Goal: Transaction & Acquisition: Purchase product/service

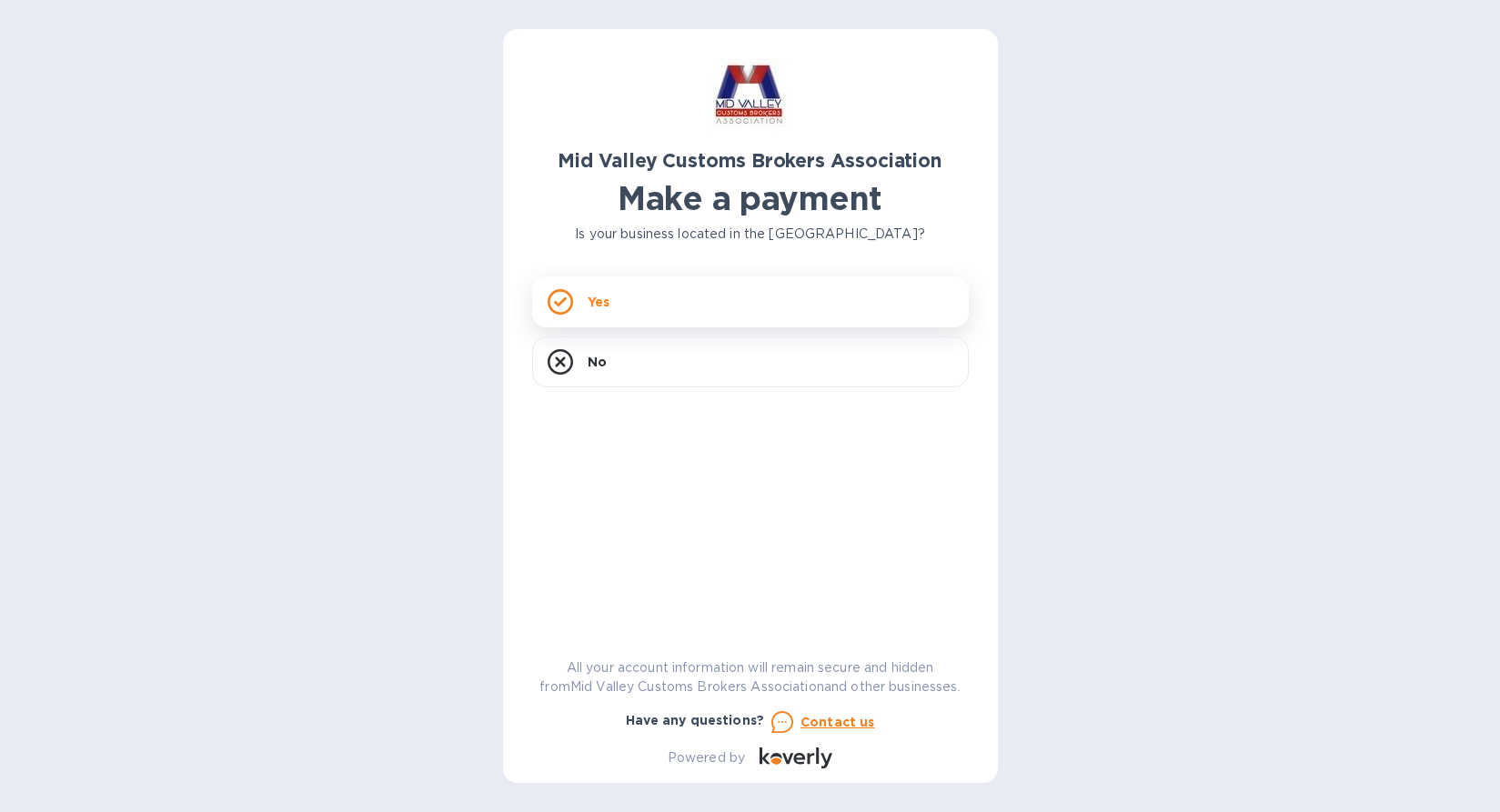
click at [731, 300] on div "Yes" at bounding box center [751, 302] width 437 height 51
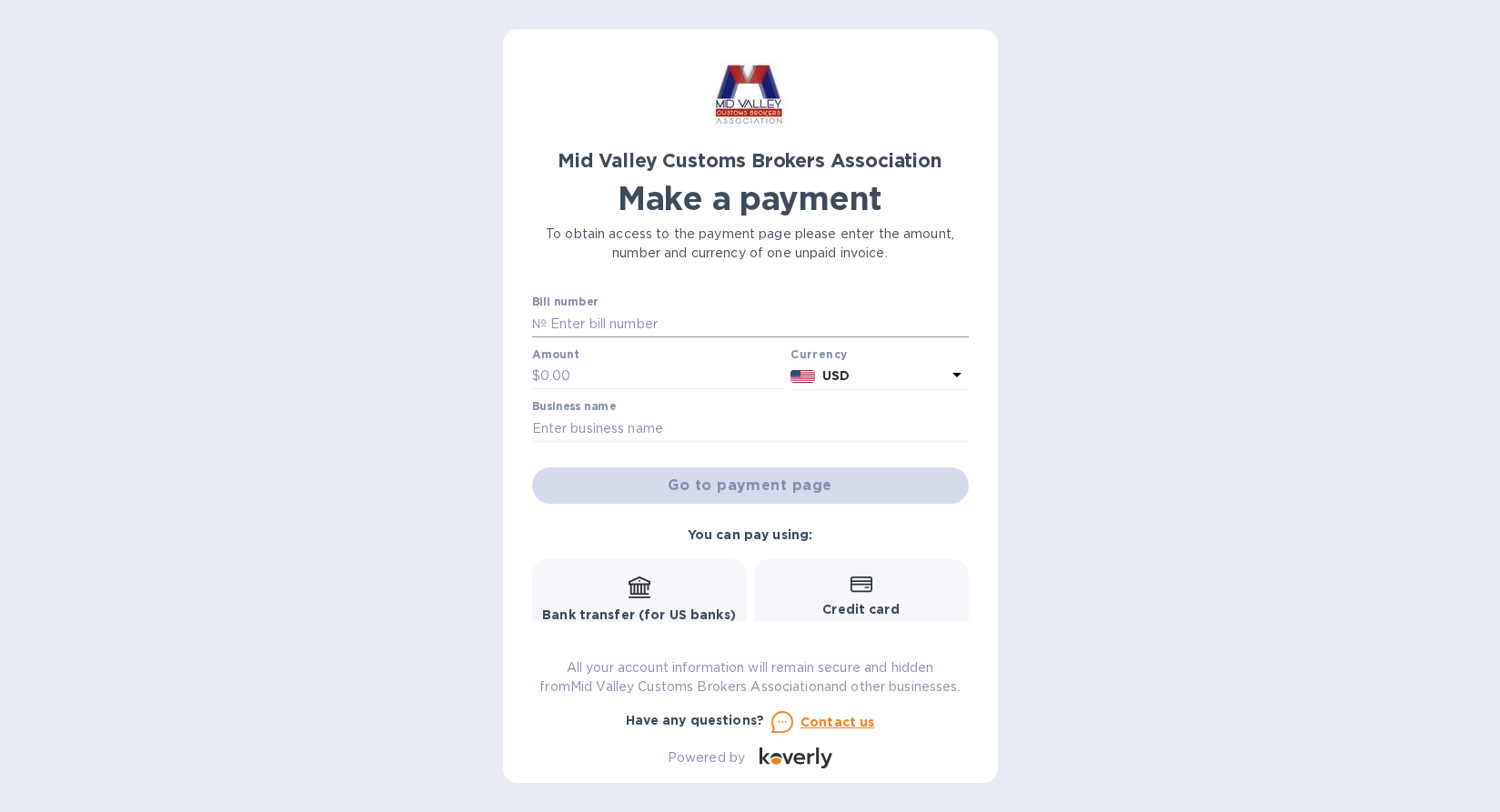
click at [654, 312] on input "text" at bounding box center [757, 323] width 422 height 27
click at [656, 319] on input "text" at bounding box center [757, 323] width 422 height 27
type input "SUPPLY PAY"
click at [583, 371] on input "text" at bounding box center [662, 376] width 244 height 27
type input "1,500"
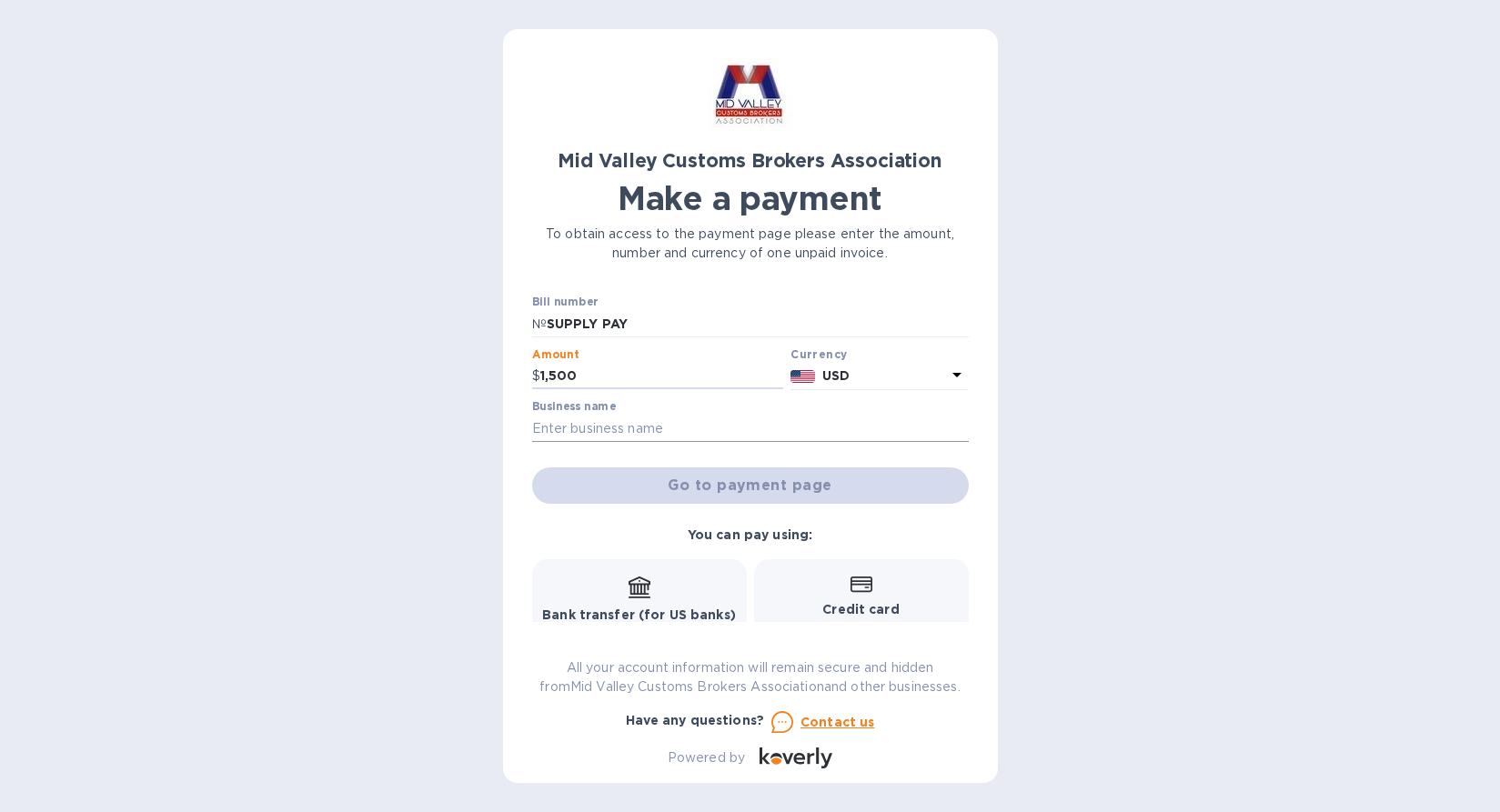
click at [675, 432] on input "text" at bounding box center [751, 428] width 437 height 27
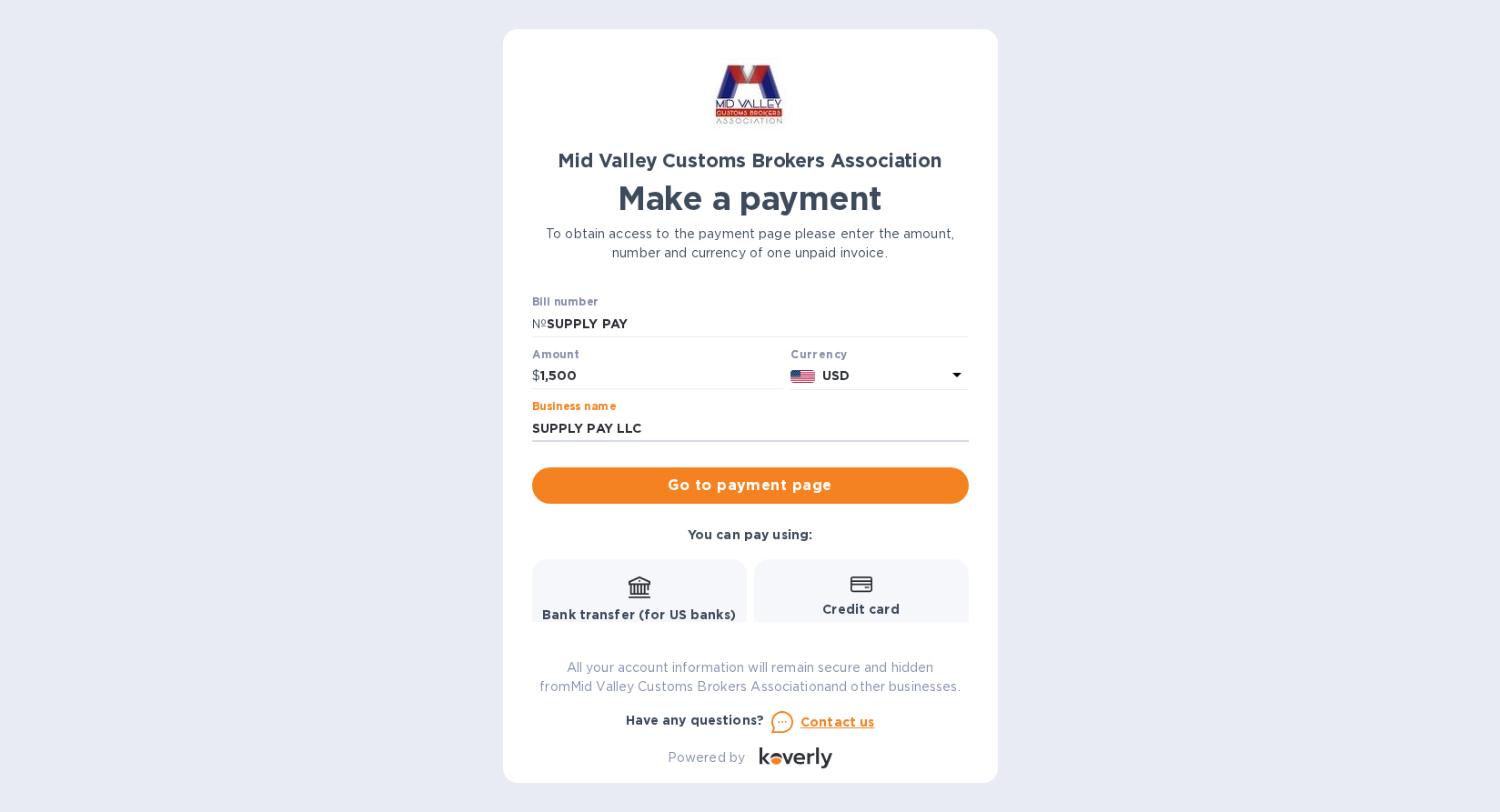
type input "SUPPLY PAY LLC"
click at [853, 613] on b "Credit card" at bounding box center [860, 609] width 77 height 15
click at [865, 587] on icon at bounding box center [862, 584] width 22 height 16
click at [791, 491] on span "Go to payment page" at bounding box center [750, 486] width 407 height 22
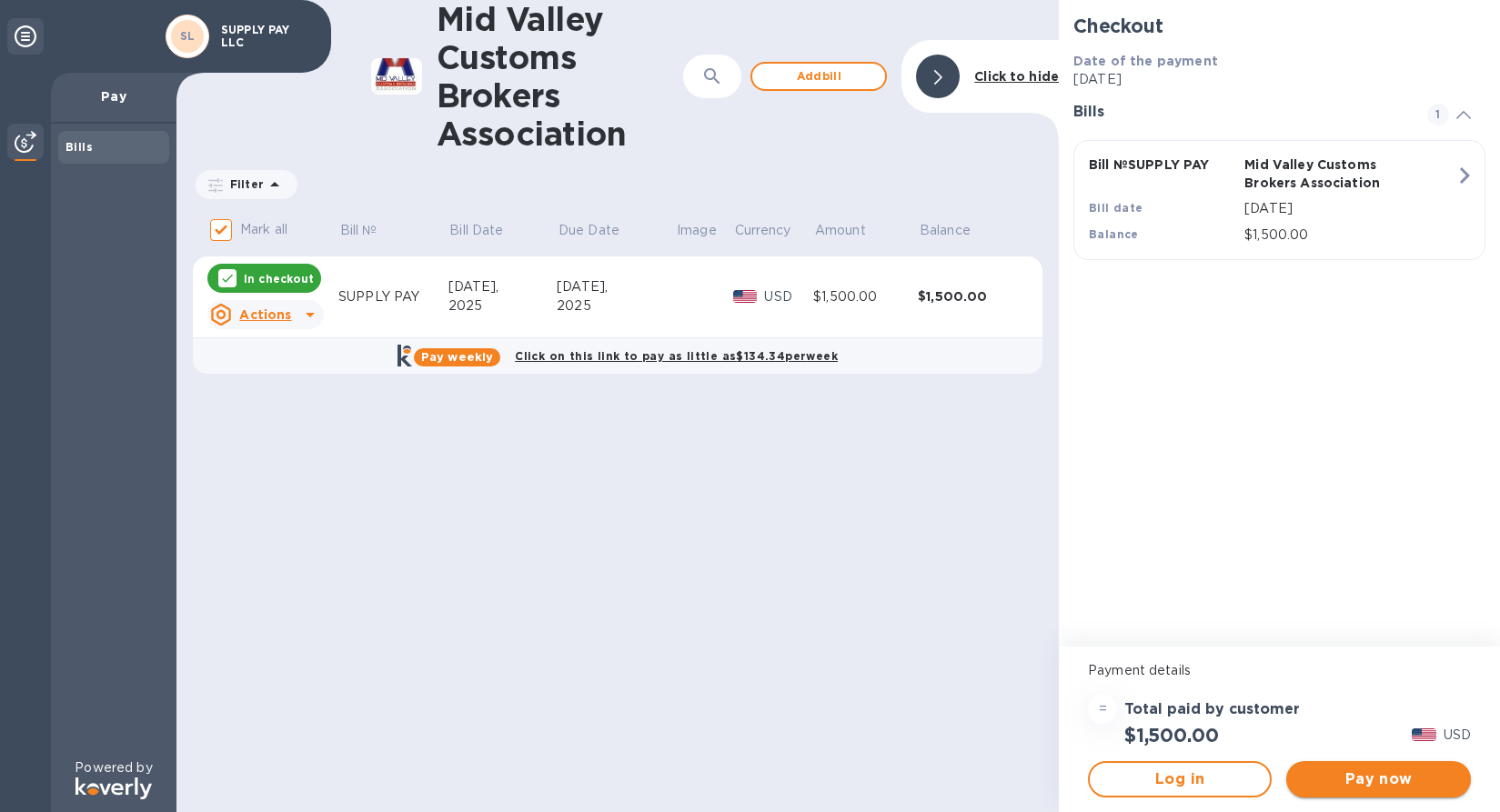
click at [1379, 788] on span "Pay now" at bounding box center [1378, 780] width 155 height 22
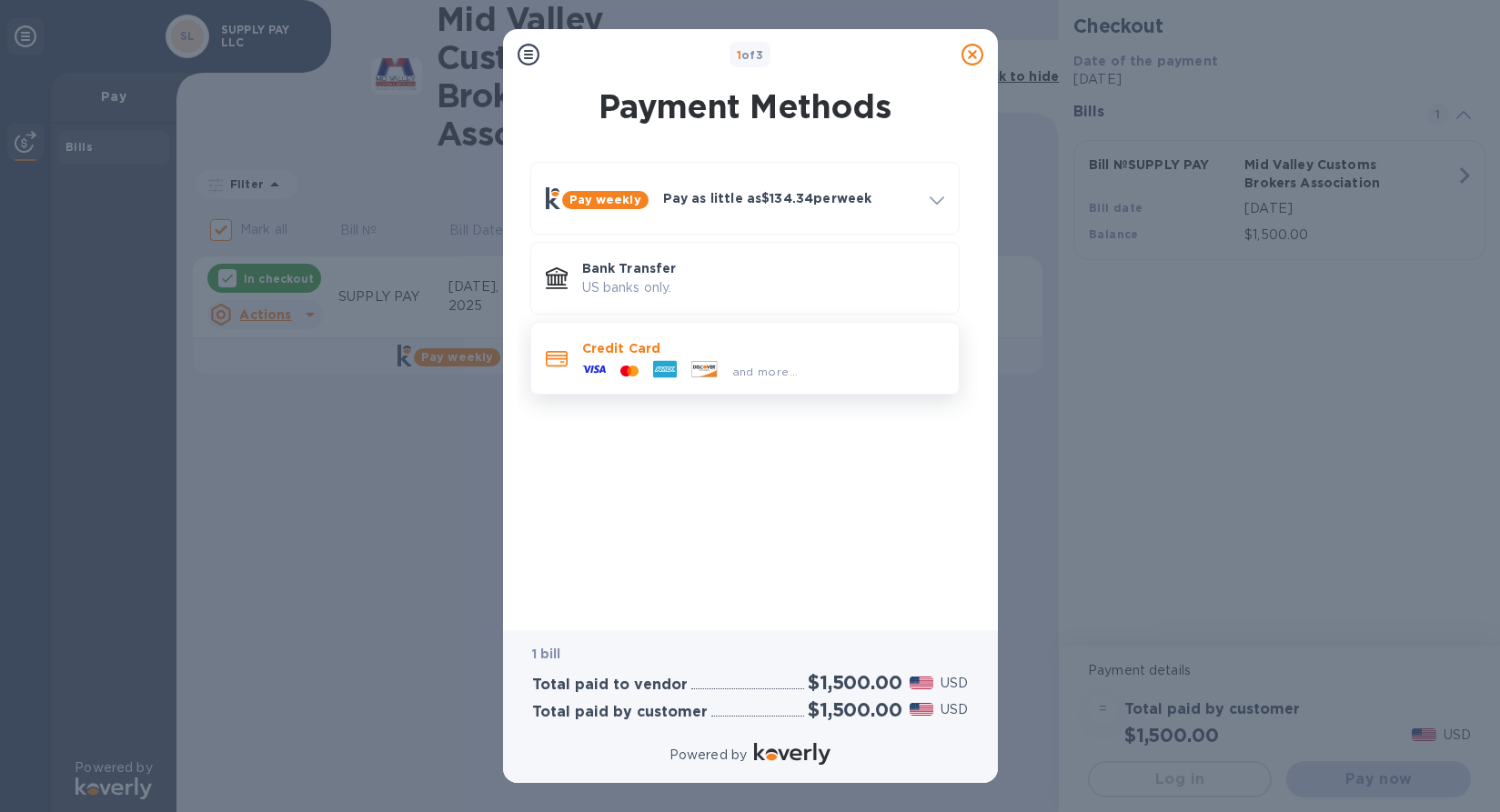
click at [666, 352] on p "Credit Card" at bounding box center [763, 348] width 362 height 19
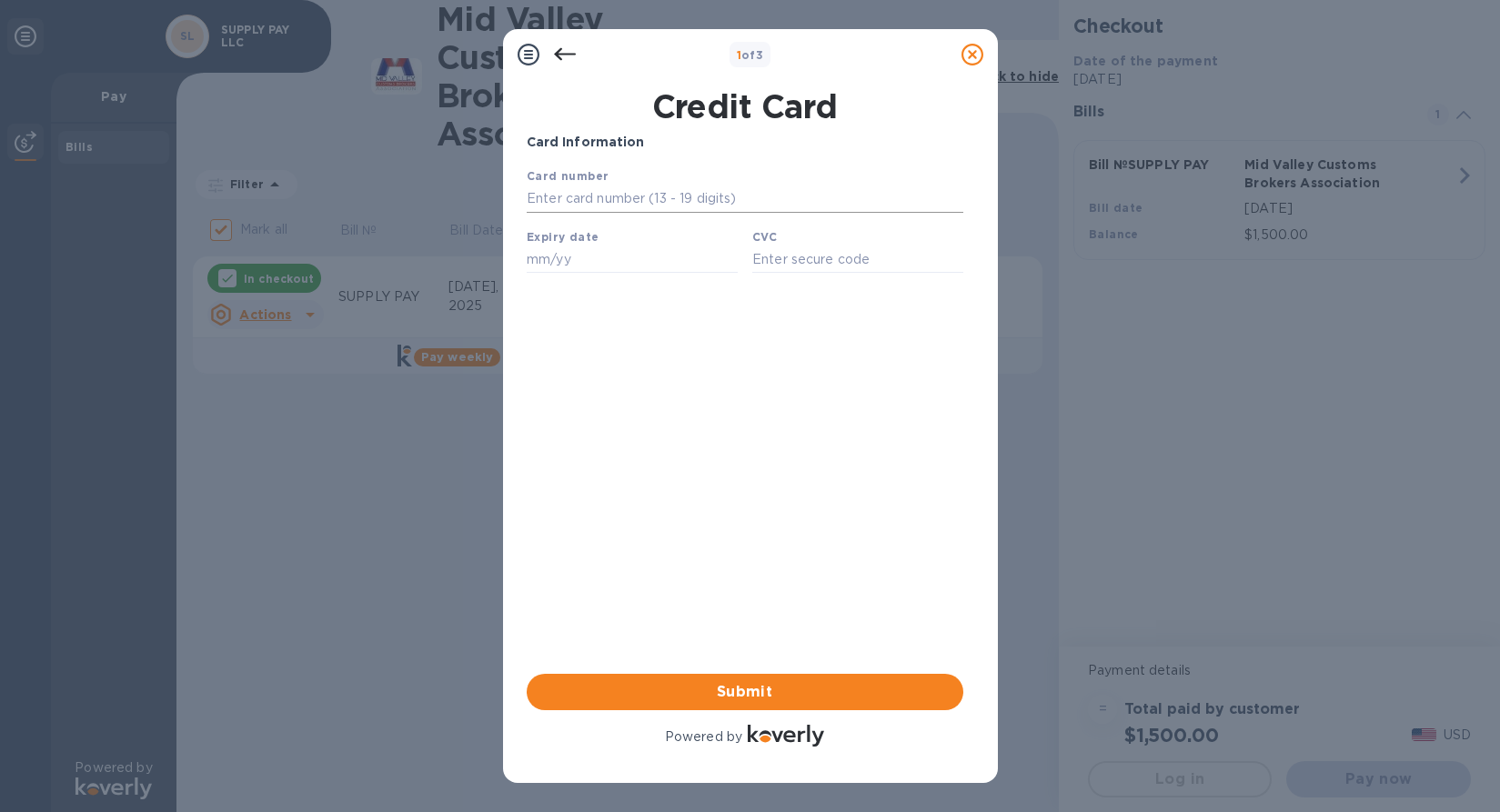
click at [660, 202] on input "text" at bounding box center [744, 198] width 437 height 27
type input "[CREDIT_CARD_NUMBER]"
click at [611, 273] on input "text" at bounding box center [631, 258] width 211 height 27
type input "12/27"
click at [780, 266] on input "text" at bounding box center [857, 258] width 211 height 27
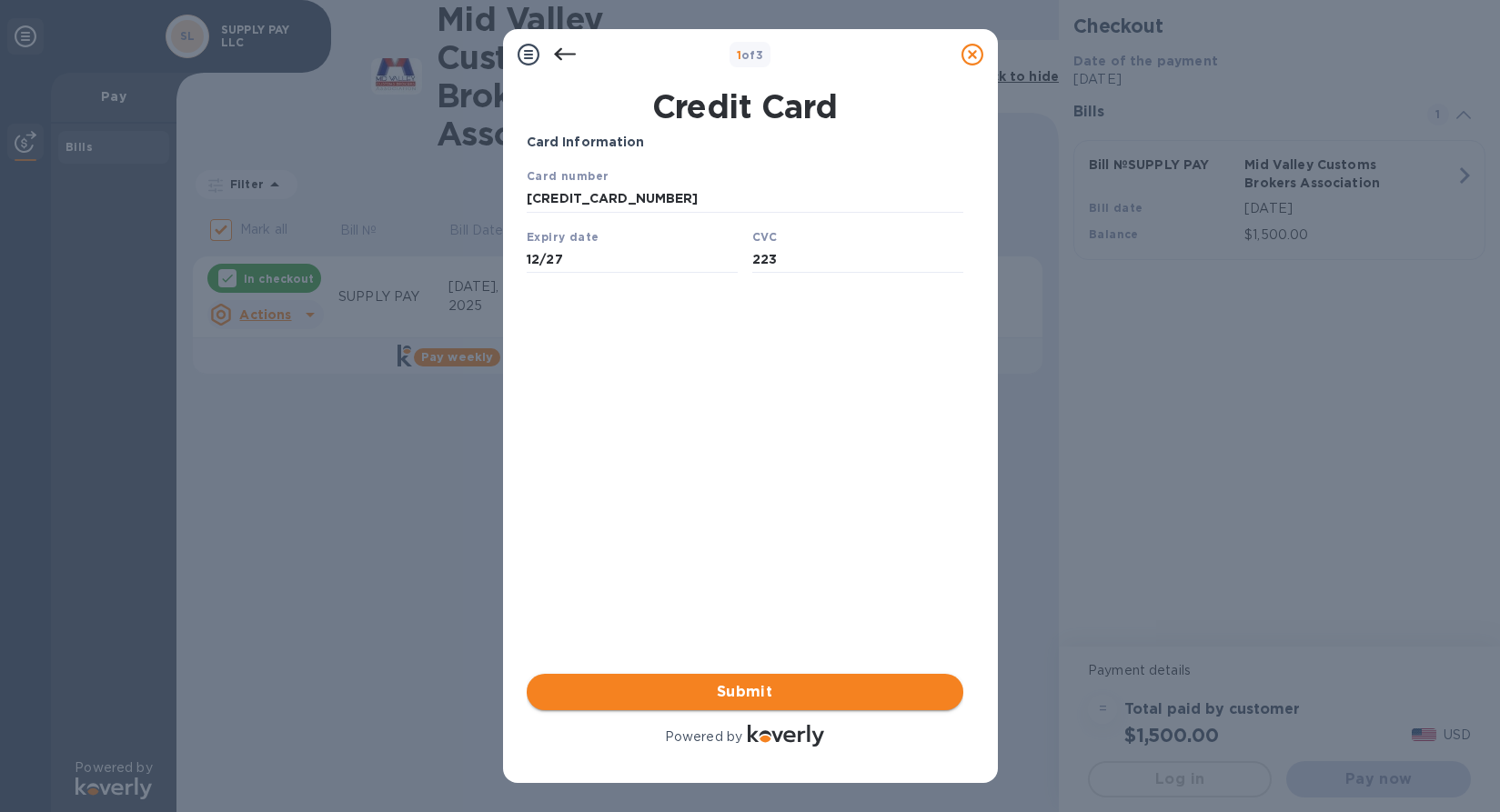
type input "223"
click at [797, 698] on span "Submit" at bounding box center [745, 693] width 407 height 22
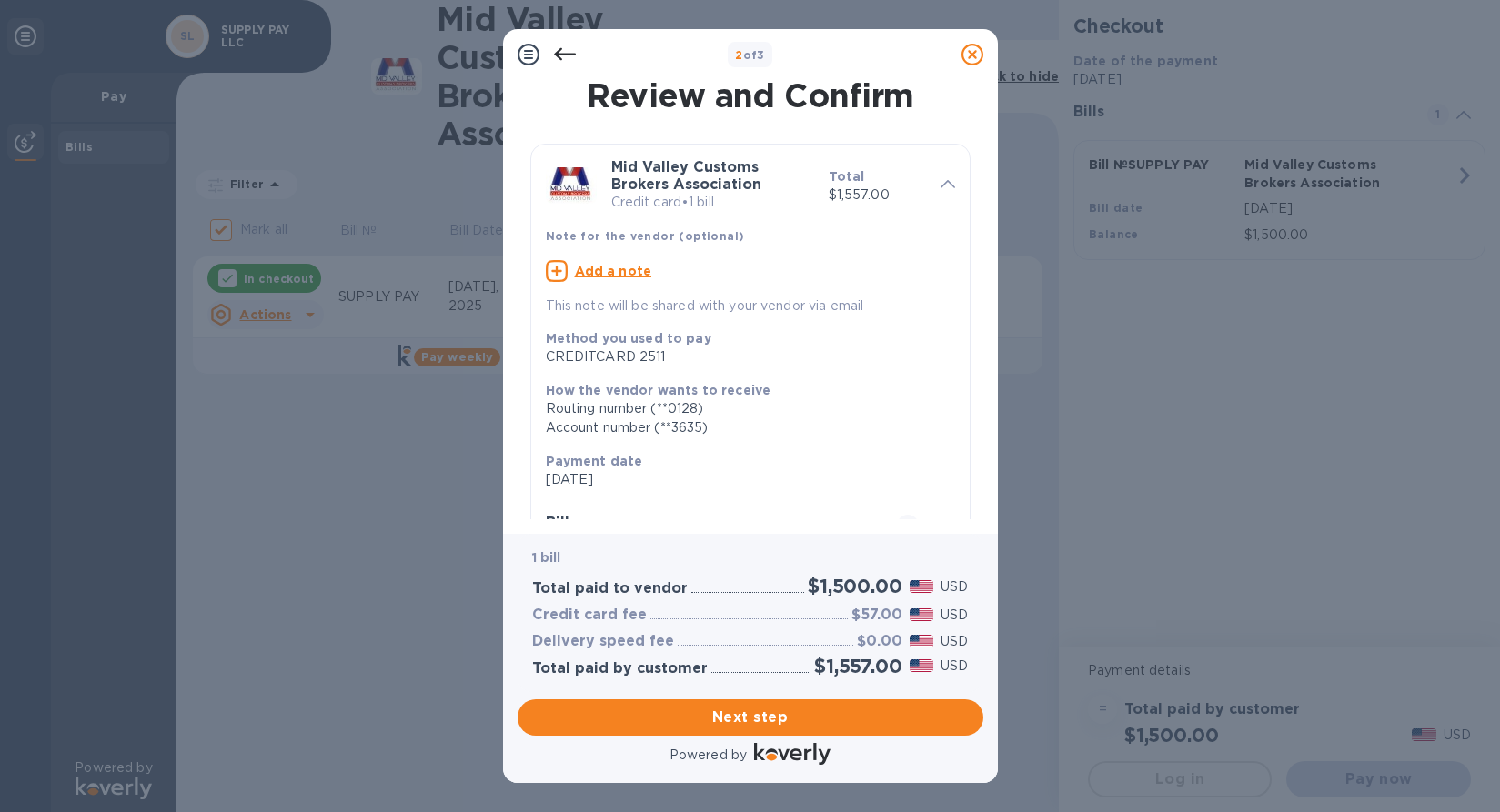
click at [561, 50] on icon at bounding box center [565, 55] width 22 height 22
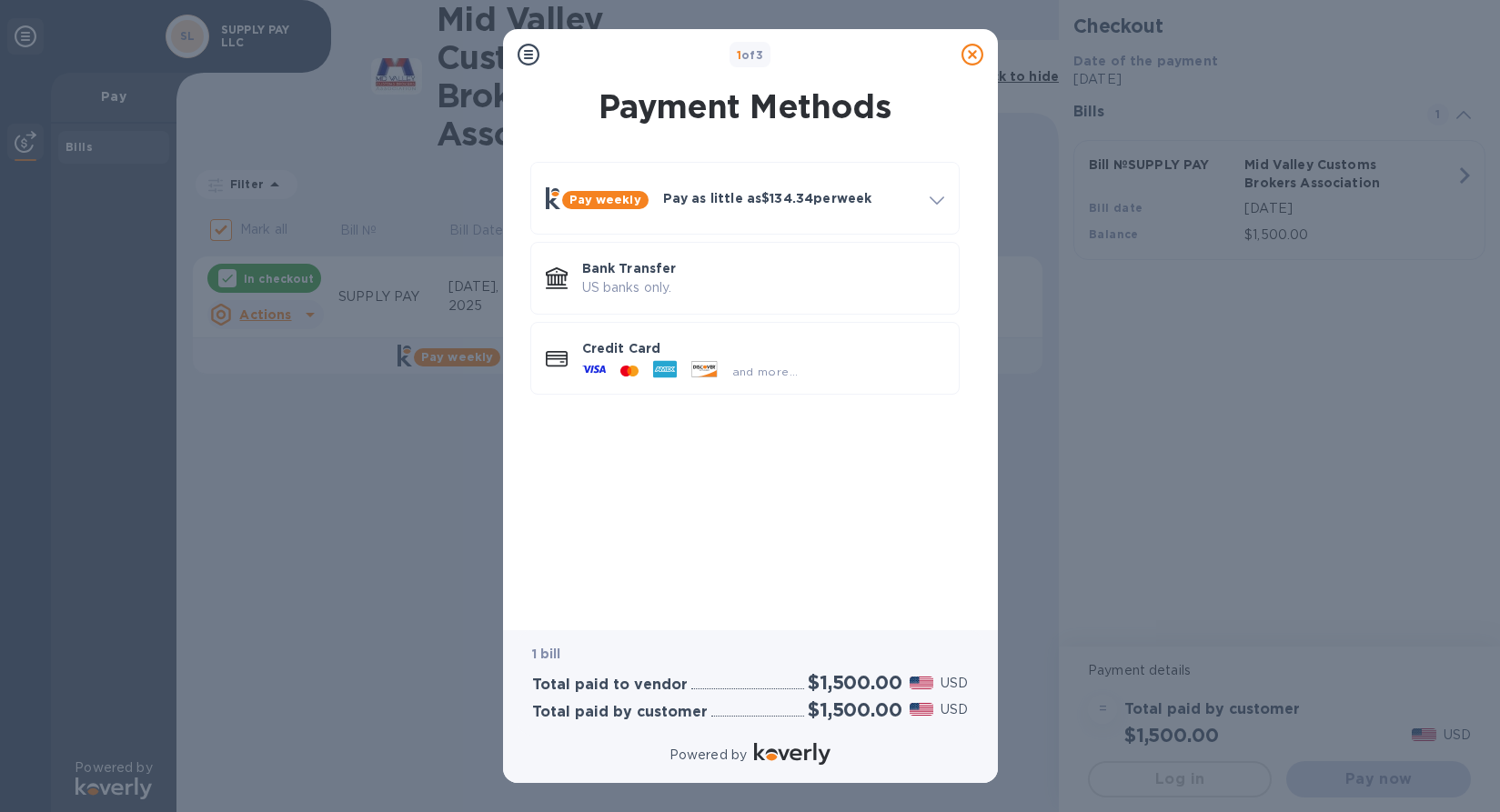
click at [561, 50] on div "1 of 3" at bounding box center [750, 55] width 407 height 26
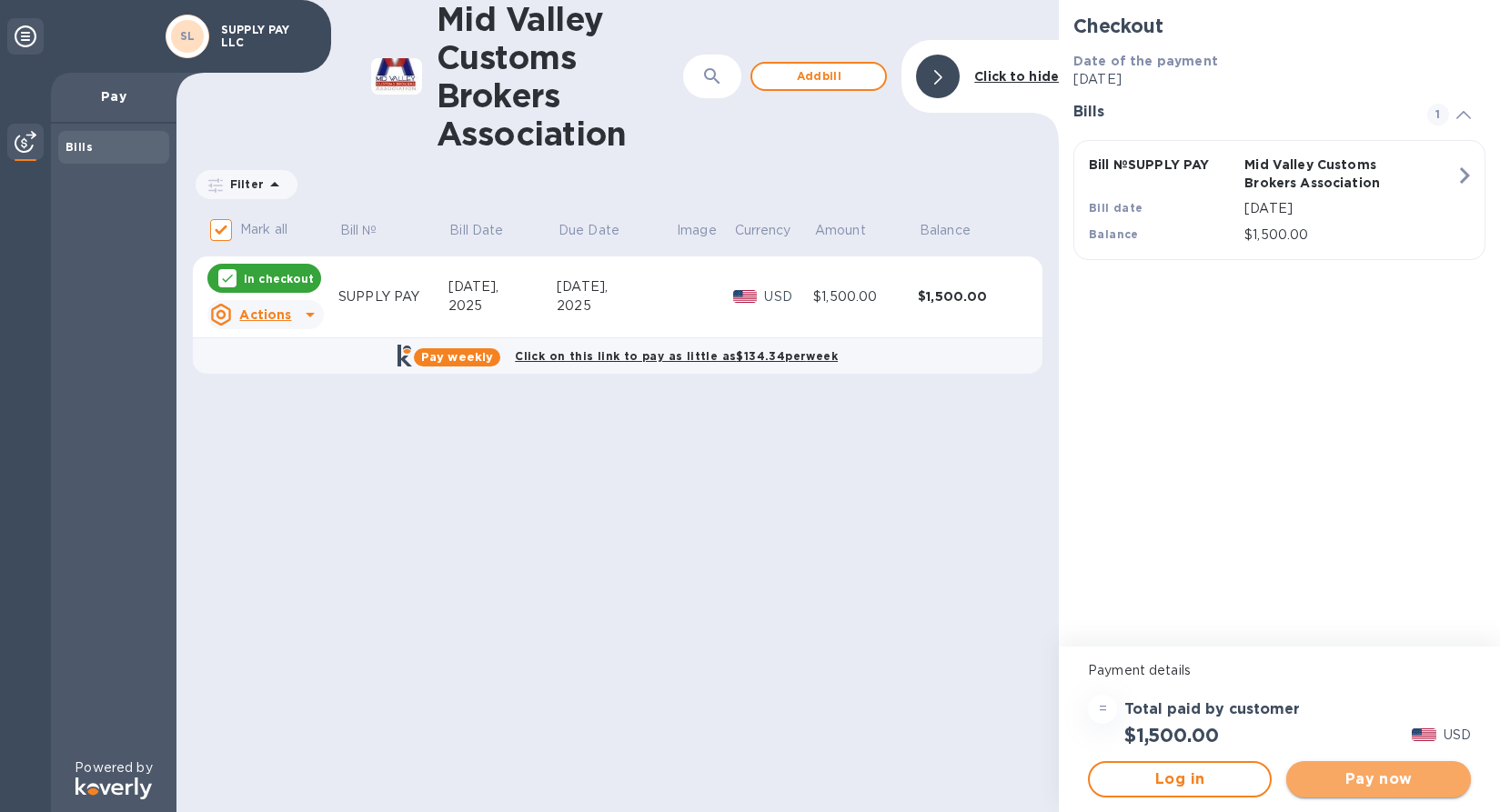
click at [1385, 767] on button "Pay now" at bounding box center [1378, 779] width 183 height 36
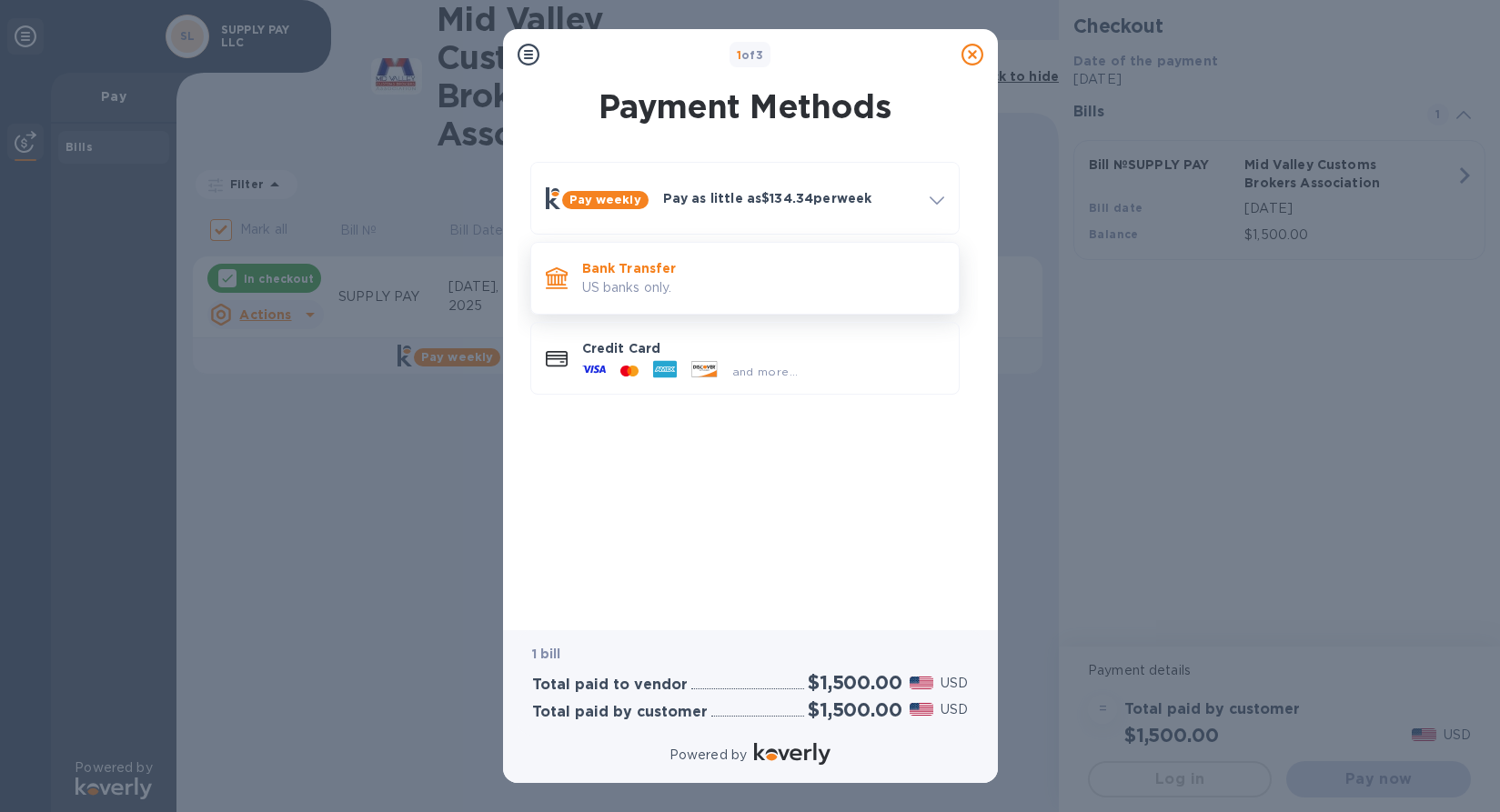
click at [691, 269] on p "Bank Transfer" at bounding box center [763, 269] width 362 height 19
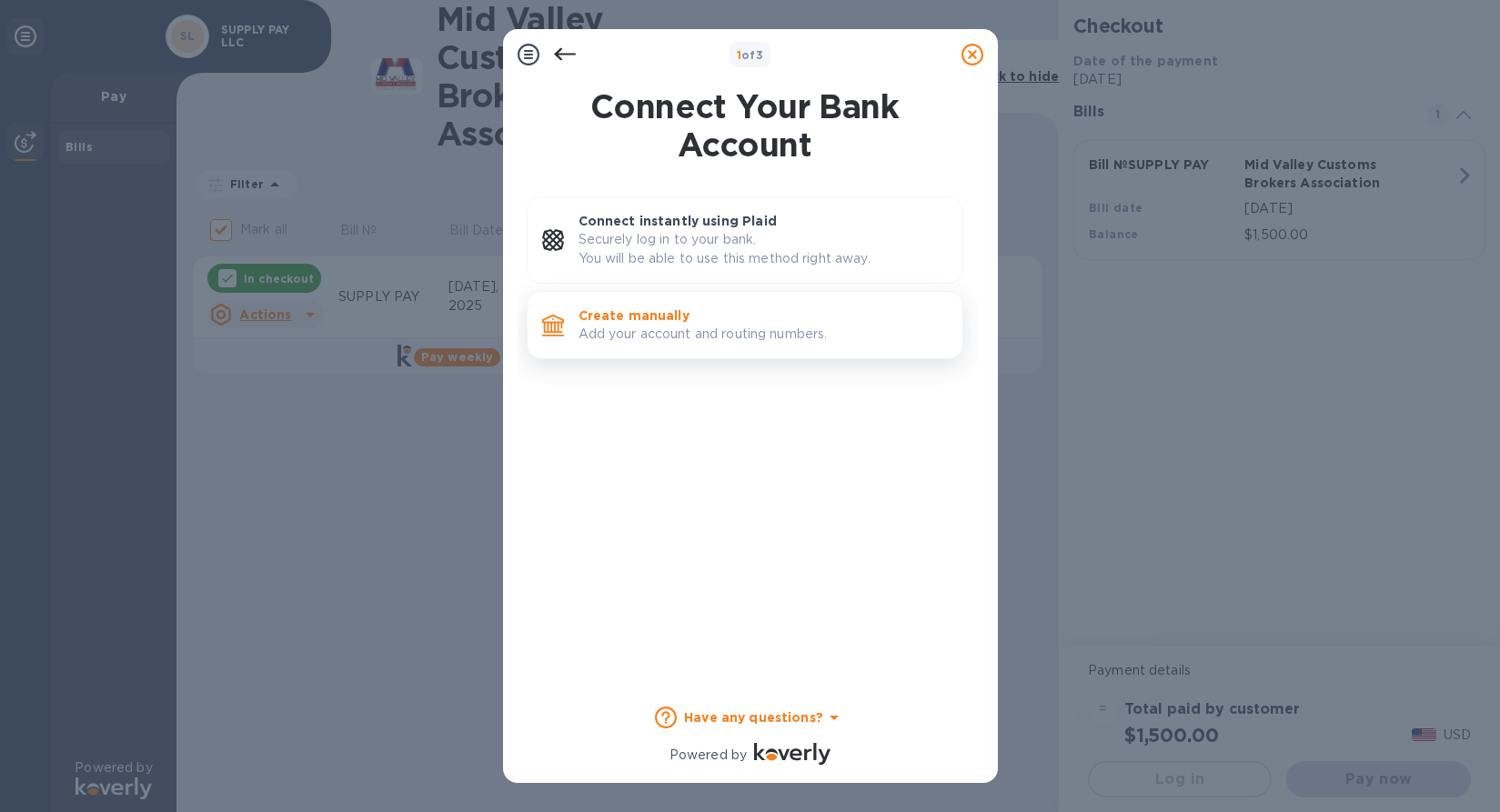
click at [773, 342] on p "Add your account and routing numbers." at bounding box center [763, 334] width 369 height 19
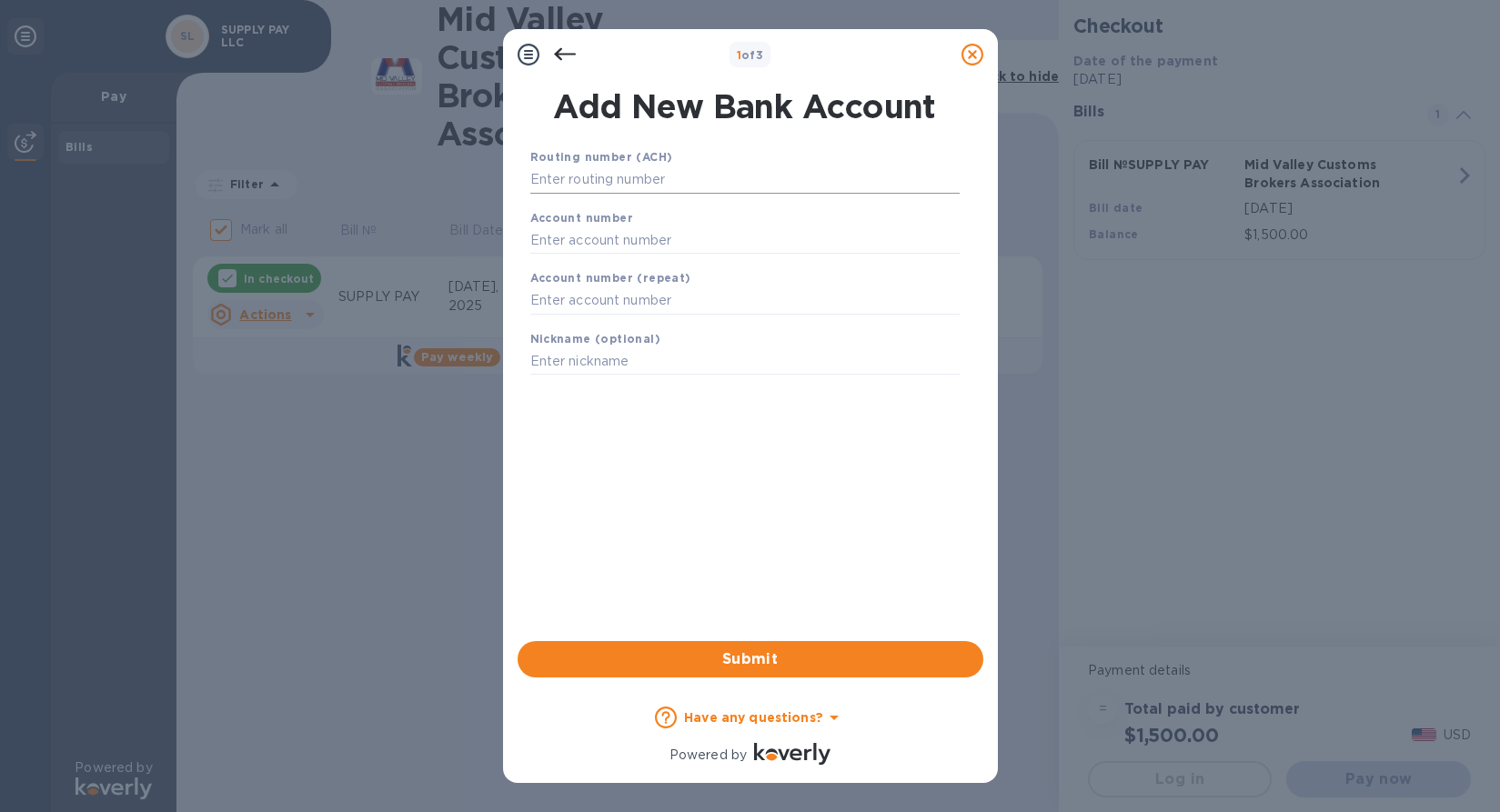
click at [656, 182] on input "text" at bounding box center [745, 180] width 430 height 27
click at [621, 186] on input "text" at bounding box center [745, 180] width 430 height 27
paste input "121140399"
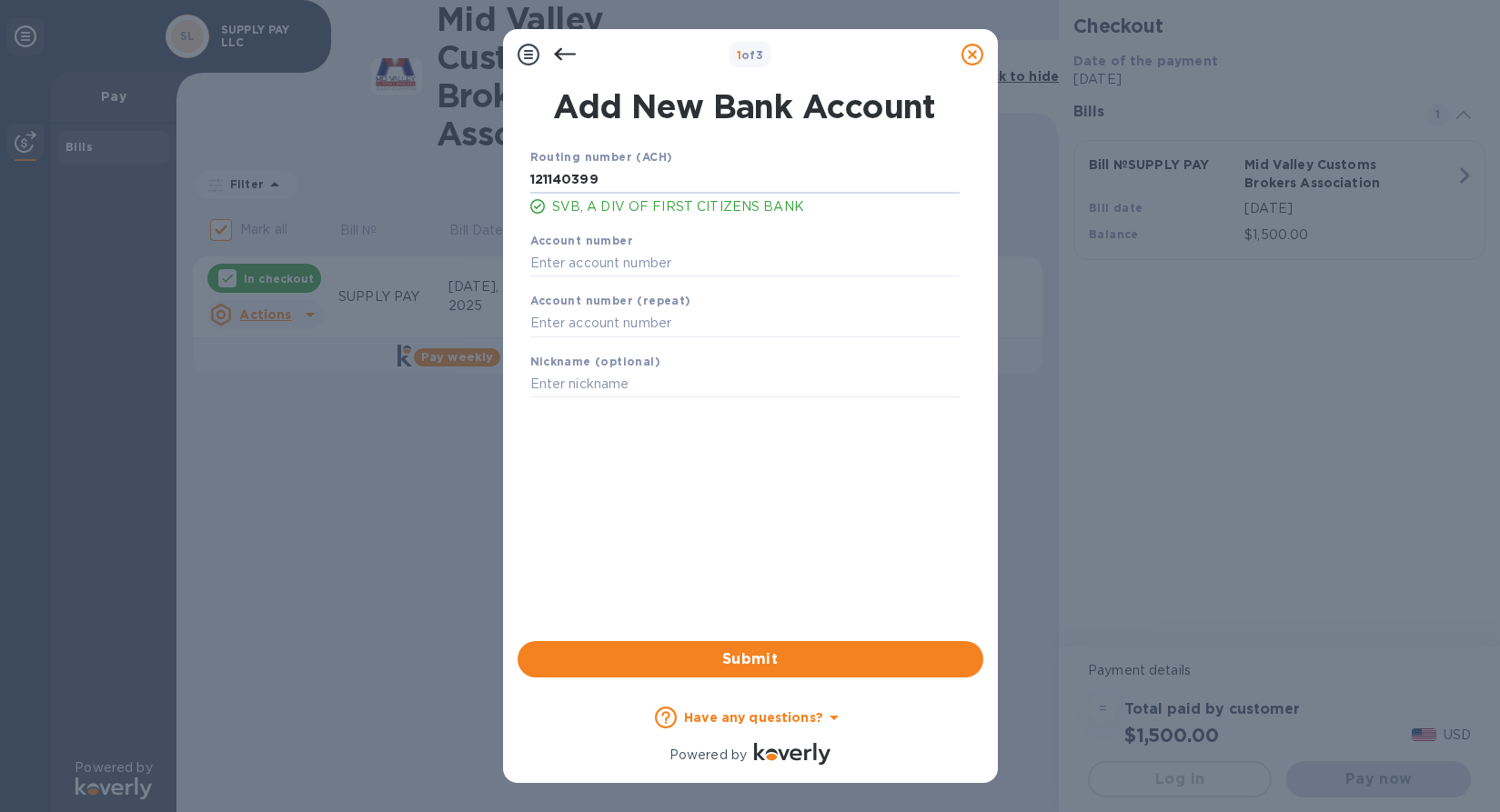
type input "121140399"
click at [616, 266] on input "text" at bounding box center [745, 262] width 430 height 27
paste input "3304493659"
type input "3304493659"
click at [616, 324] on input "text" at bounding box center [745, 323] width 430 height 27
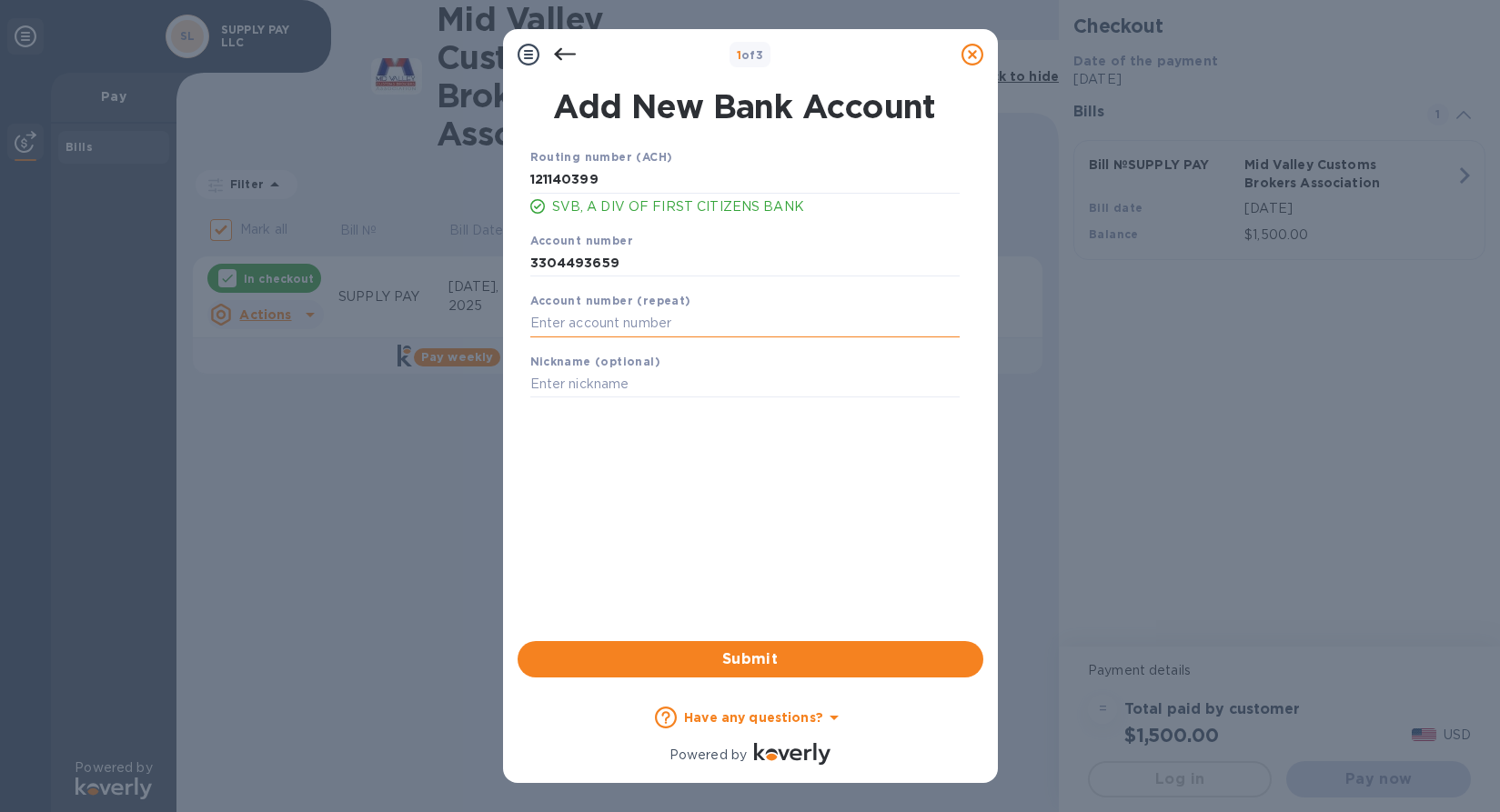
paste input "3304493659"
type input "3304493659"
click at [601, 398] on input "text" at bounding box center [745, 384] width 430 height 27
type input "SVB OPERATIONS"
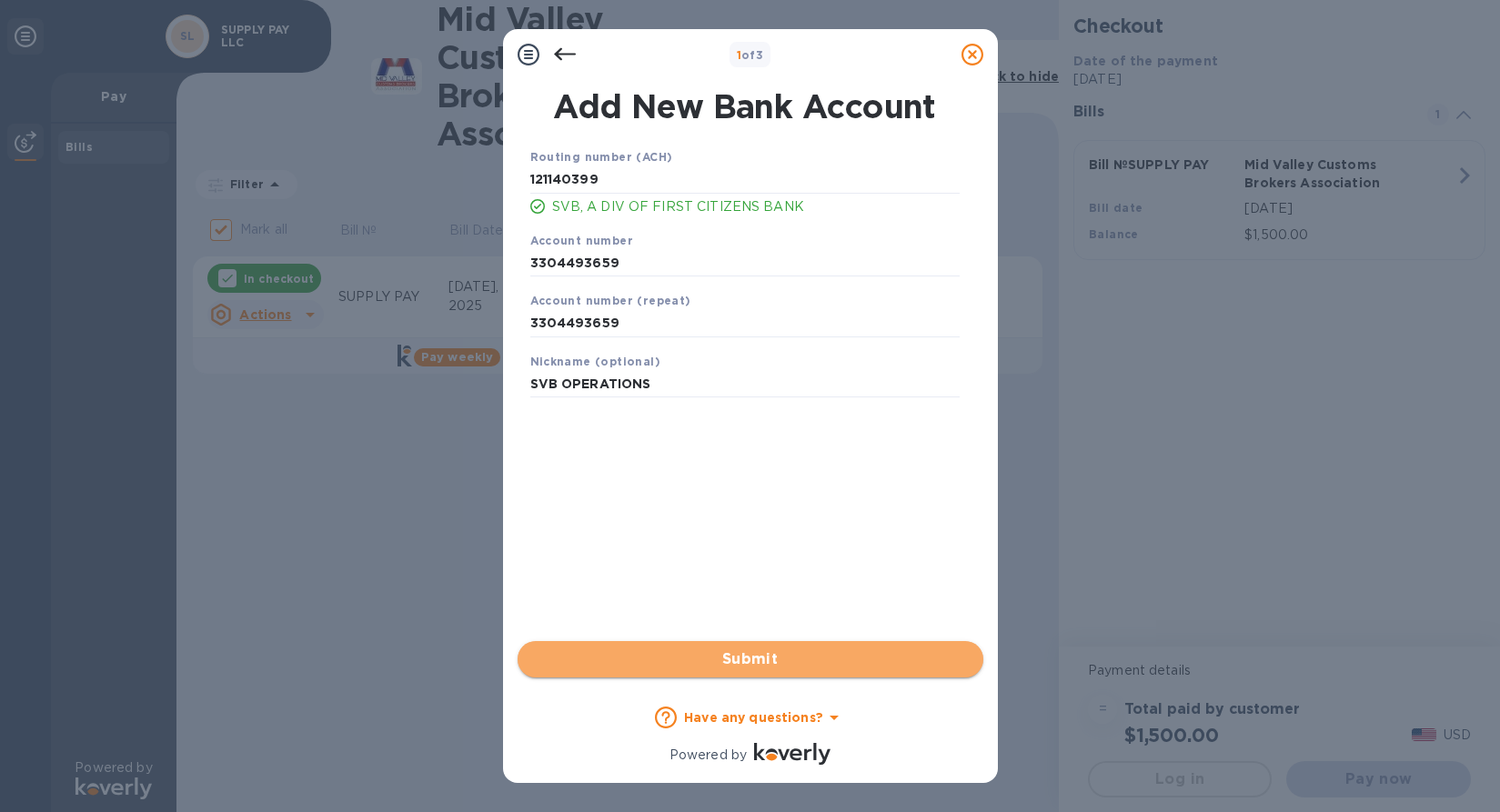
click at [702, 659] on span "Submit" at bounding box center [751, 660] width 437 height 22
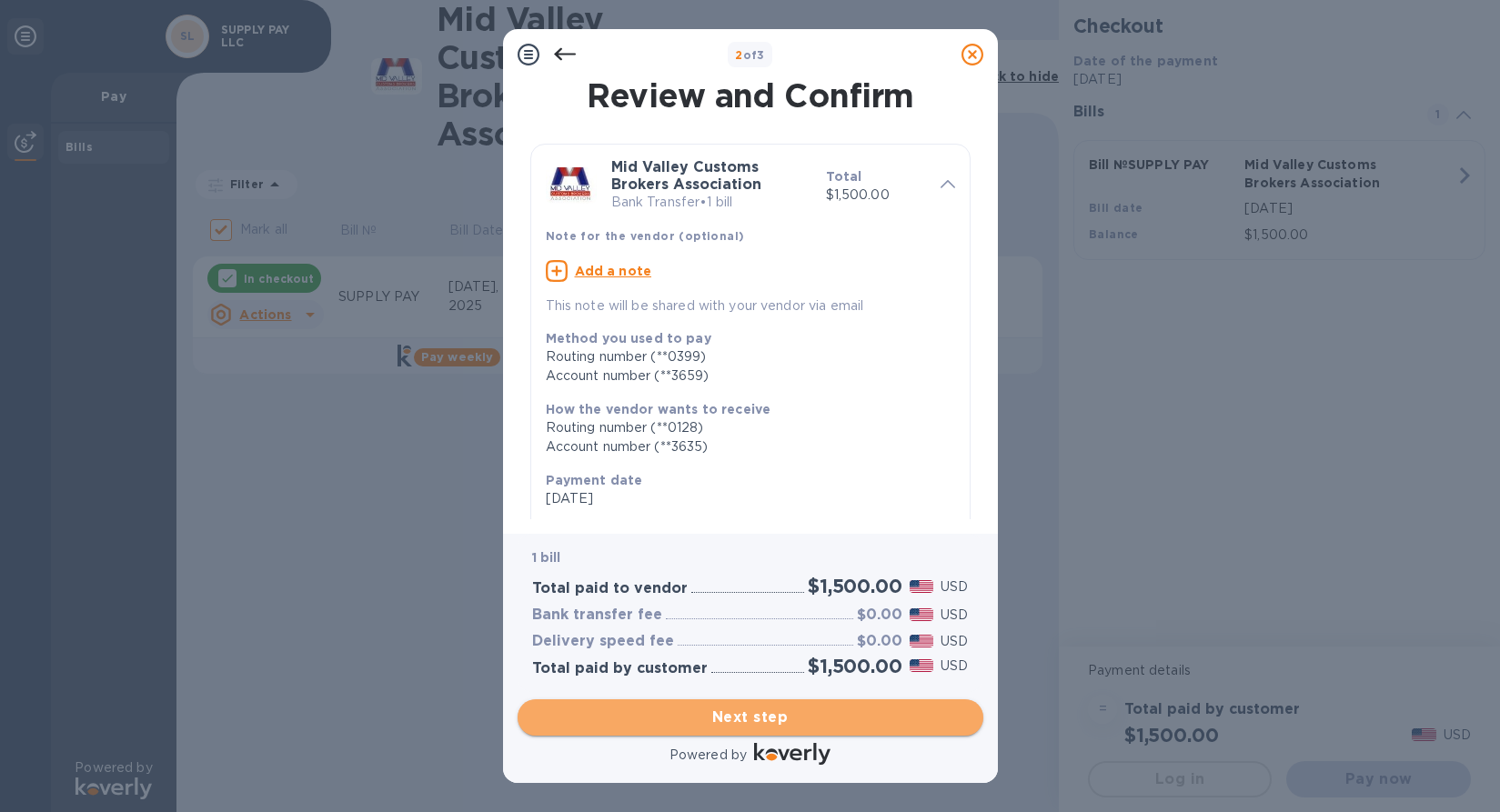
click at [717, 712] on span "Next step" at bounding box center [751, 718] width 437 height 22
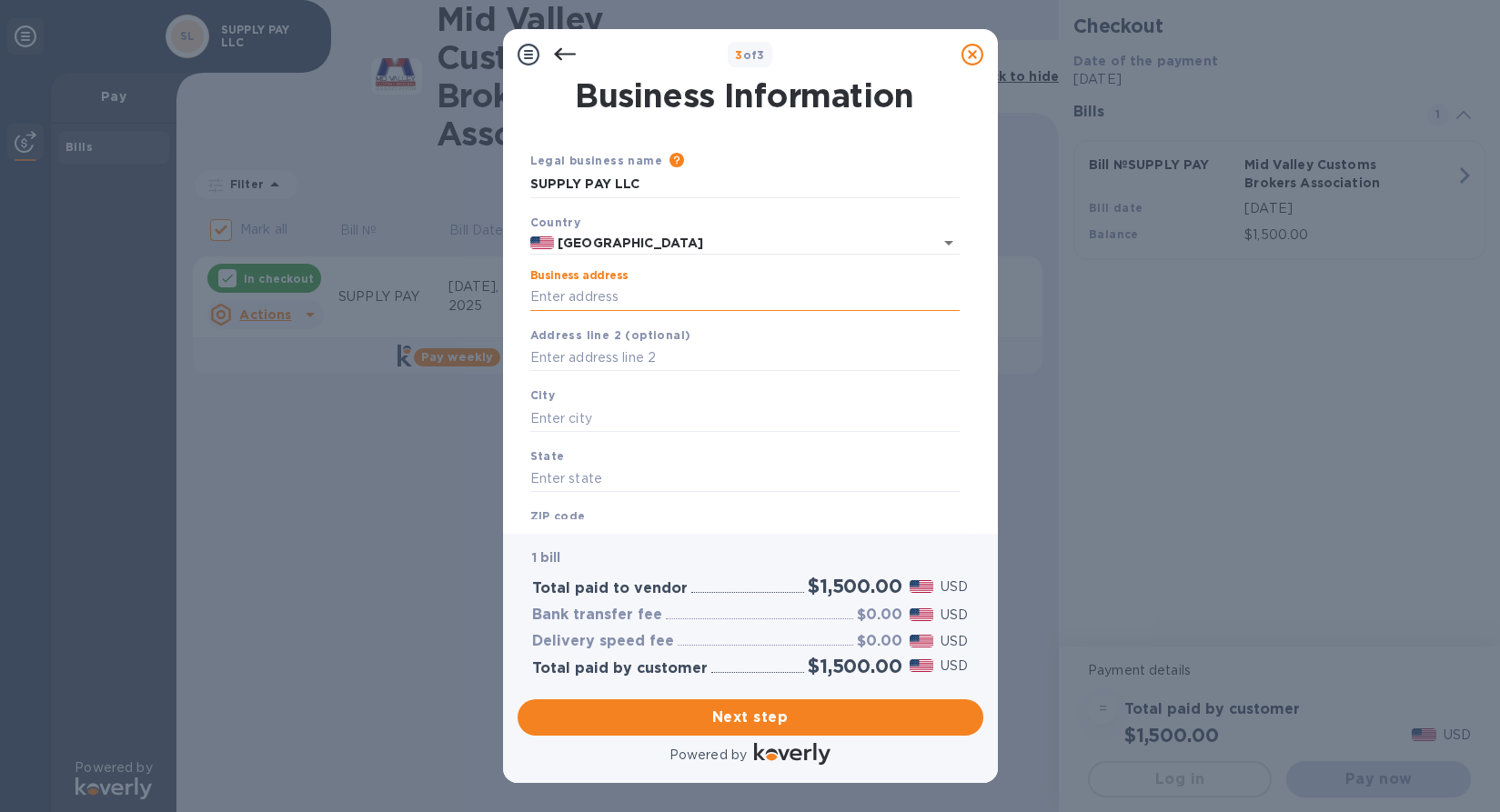
click at [631, 304] on input "Business address" at bounding box center [745, 297] width 430 height 27
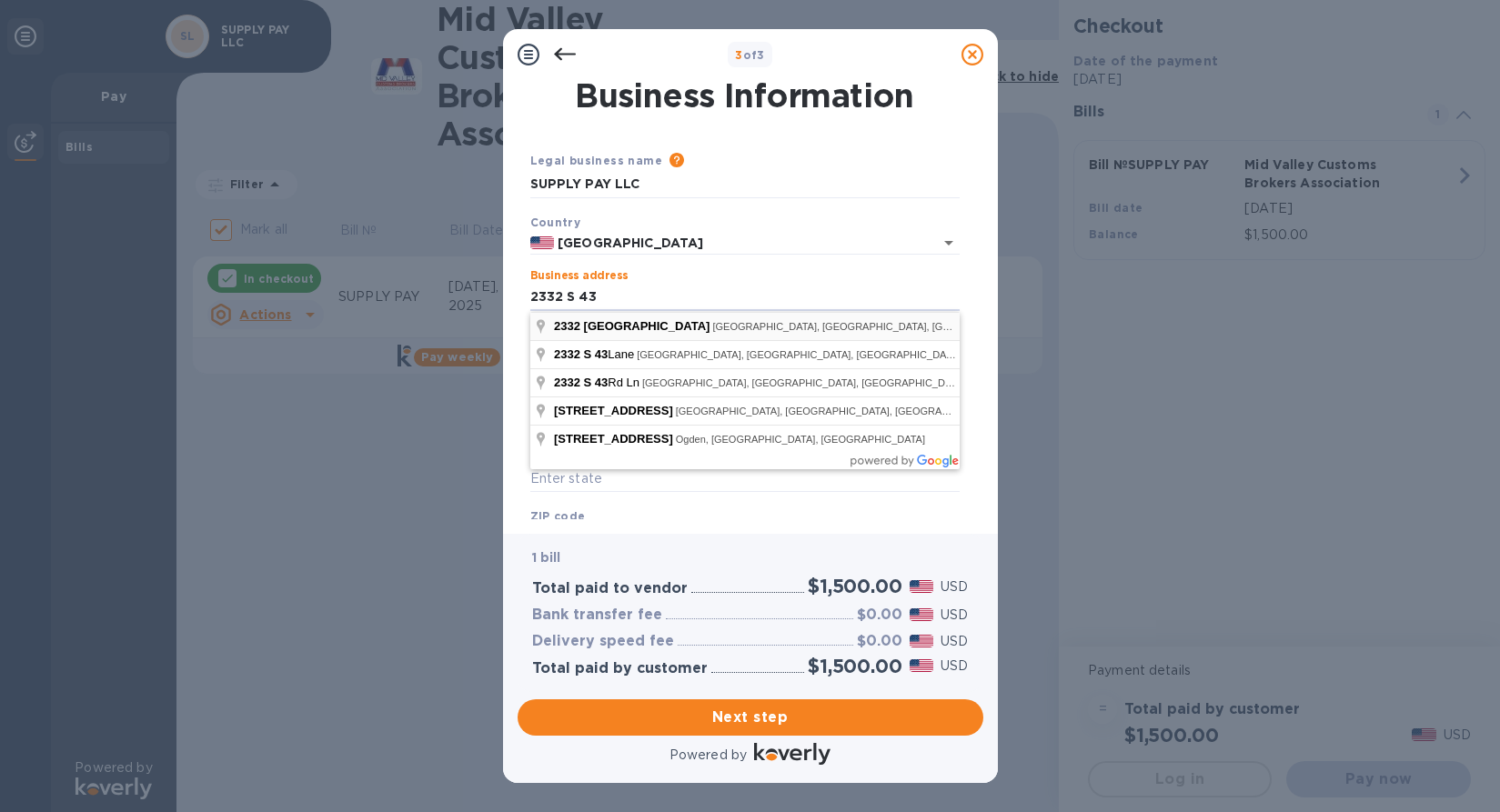
type input "[STREET_ADDRESS]"
type input "McAllen"
type input "[GEOGRAPHIC_DATA]"
type input "78503"
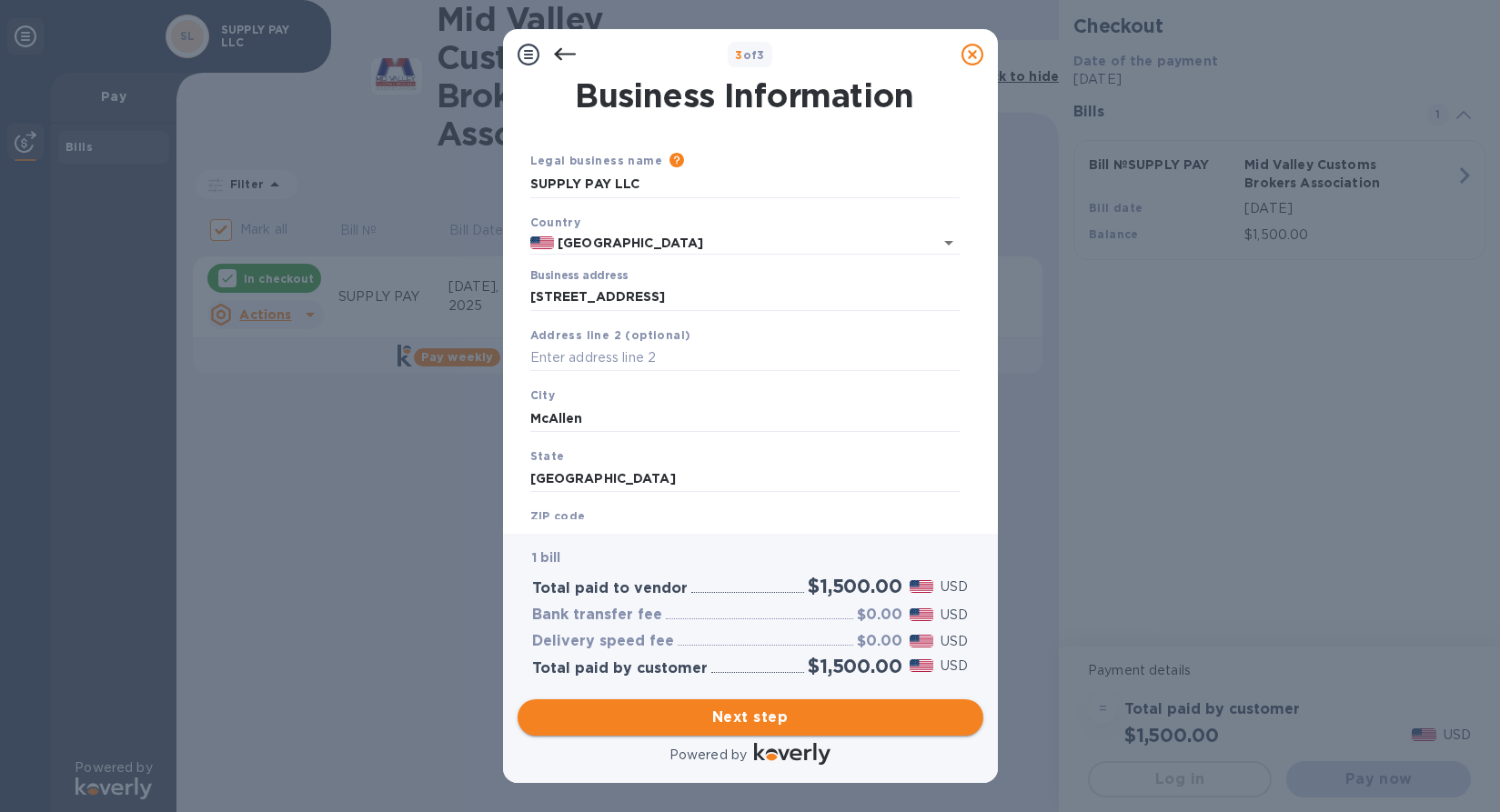
click at [749, 719] on span "Next step" at bounding box center [751, 718] width 437 height 22
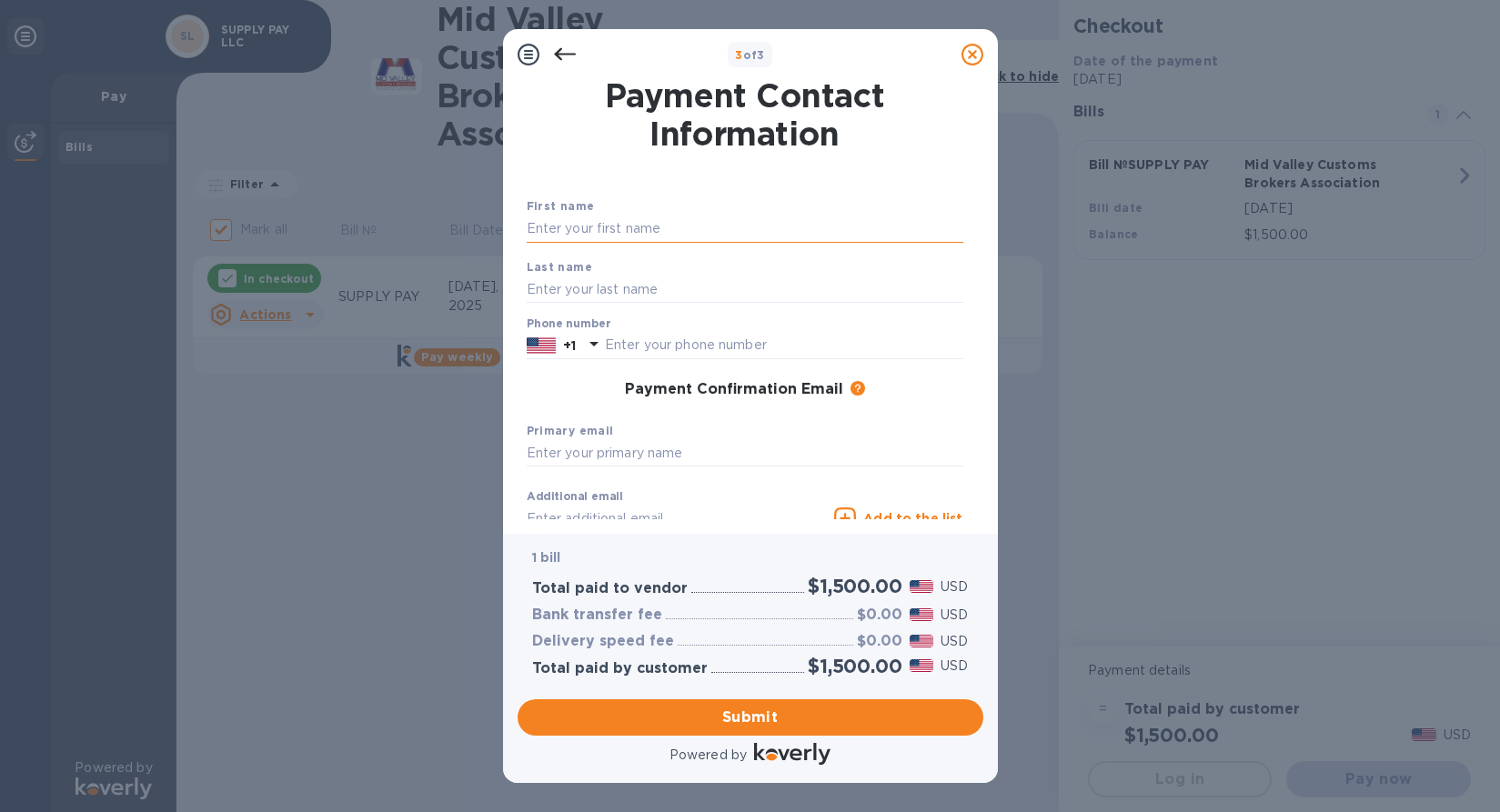
click at [649, 232] on input "text" at bounding box center [745, 229] width 437 height 27
type input "[PERSON_NAME]"
click at [639, 310] on div "Last name" at bounding box center [744, 281] width 451 height 61
click at [644, 295] on input "text" at bounding box center [745, 289] width 437 height 27
type input "[PERSON_NAME]"
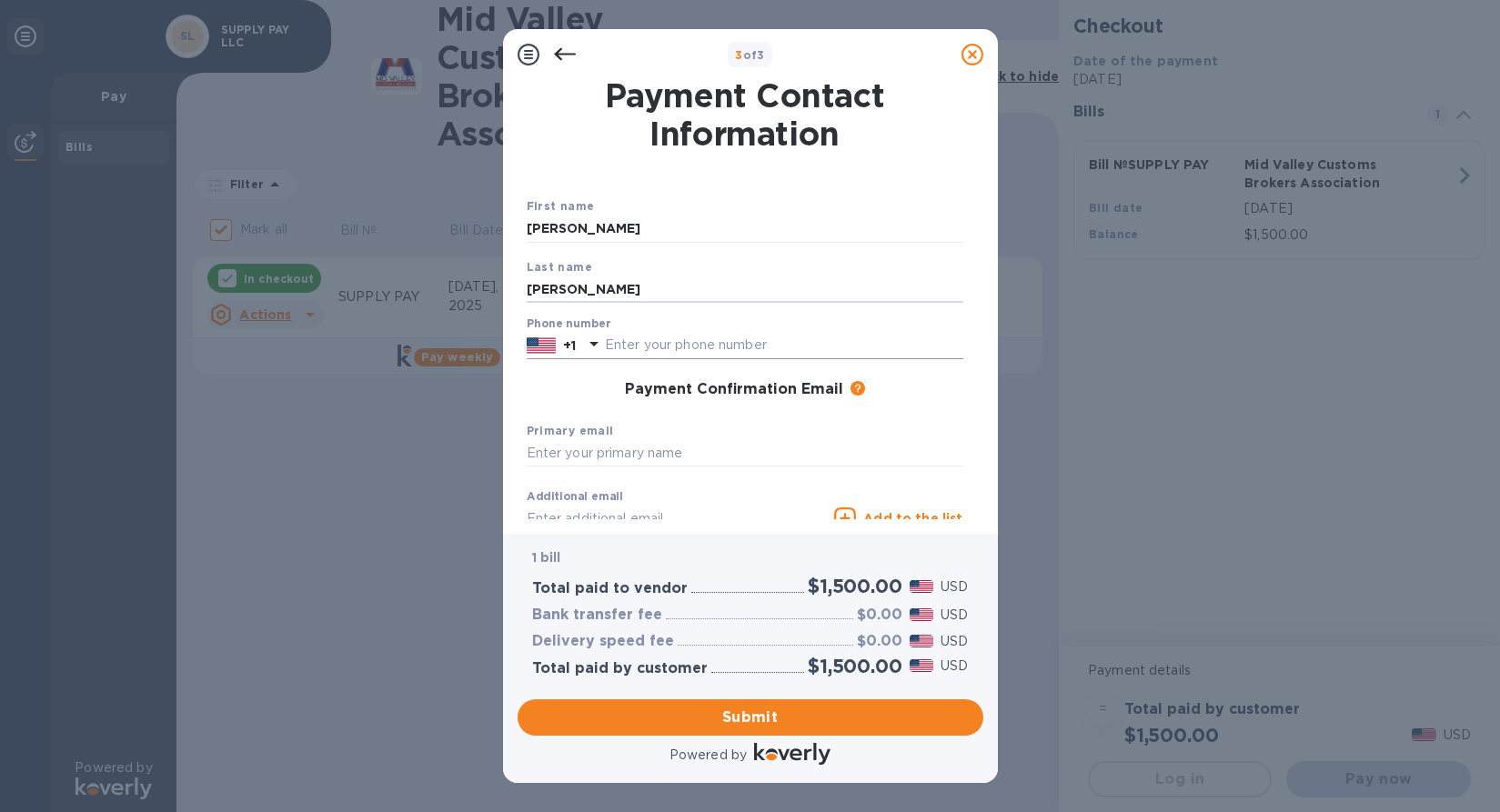
click input "text"
type input "9567765081"
click at [833, 706] on span "Submit" at bounding box center [751, 718] width 437 height 22
click at [698, 452] on input "text" at bounding box center [745, 454] width 437 height 27
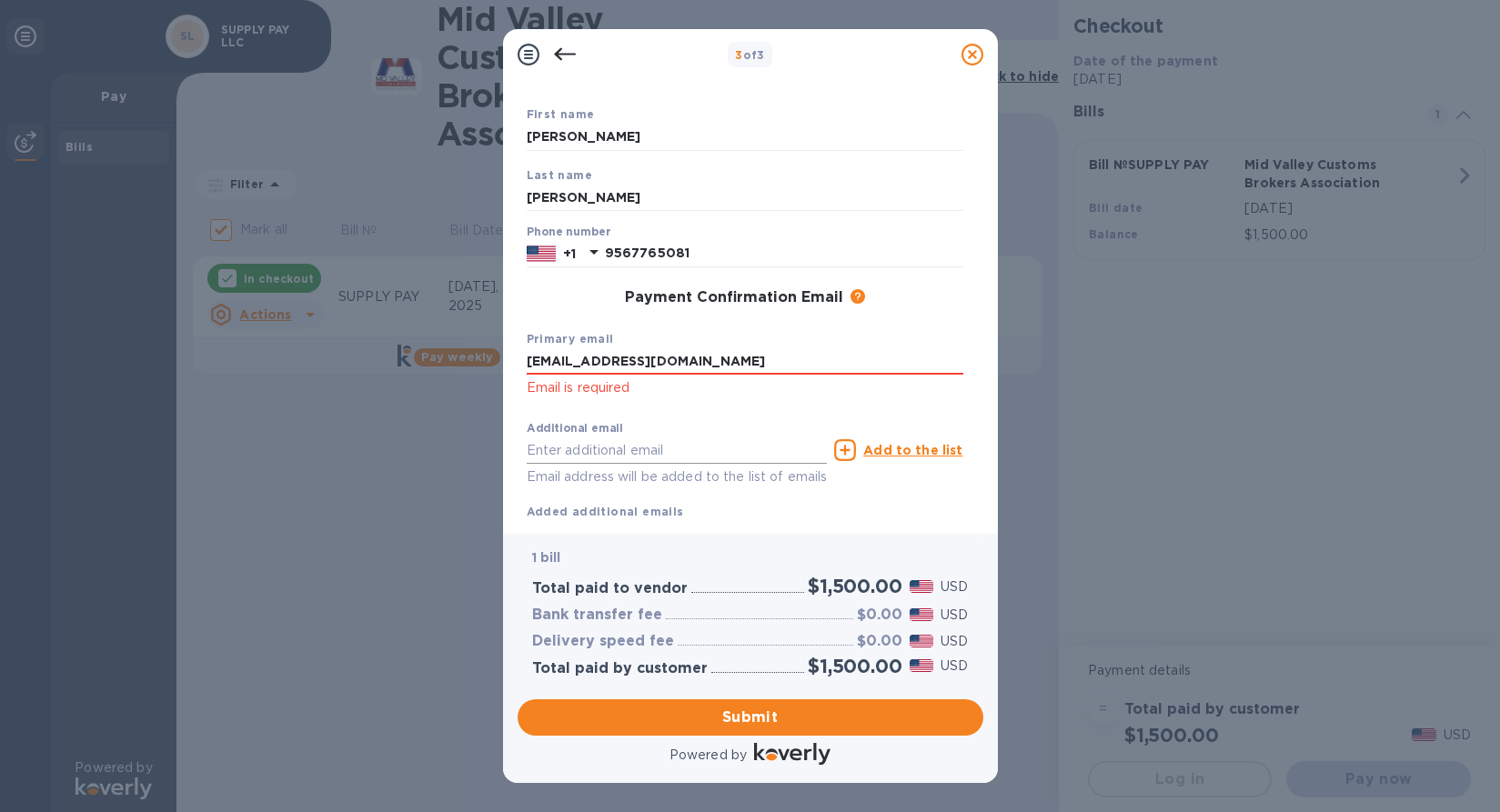
type input "[EMAIL_ADDRESS][DOMAIN_NAME]"
click at [656, 443] on input "text" at bounding box center [677, 450] width 301 height 27
click at [693, 357] on input "[EMAIL_ADDRESS][DOMAIN_NAME]" at bounding box center [745, 361] width 437 height 27
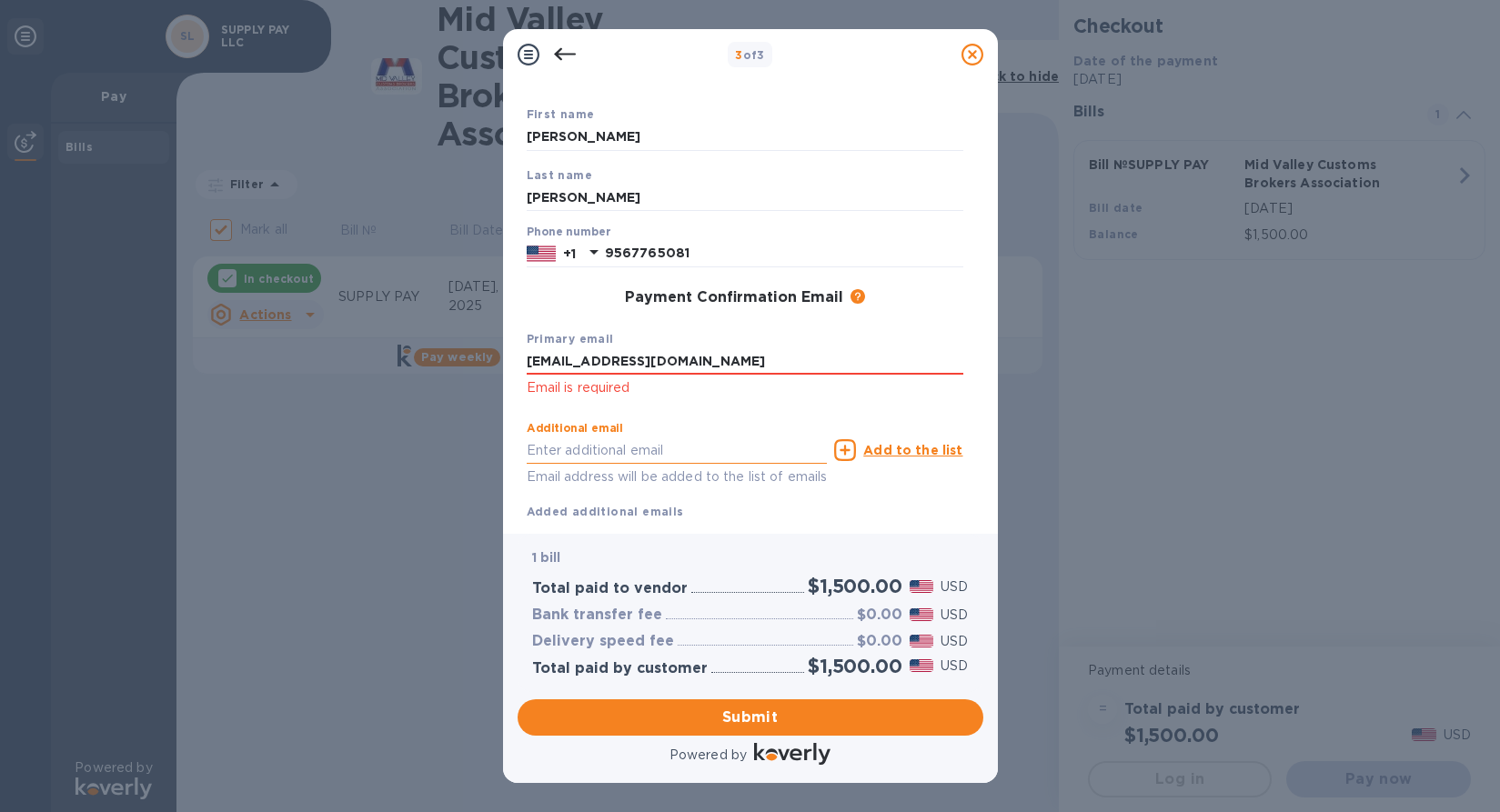
click at [656, 445] on input "text" at bounding box center [677, 450] width 301 height 27
paste input "[EMAIL_ADDRESS][DOMAIN_NAME]"
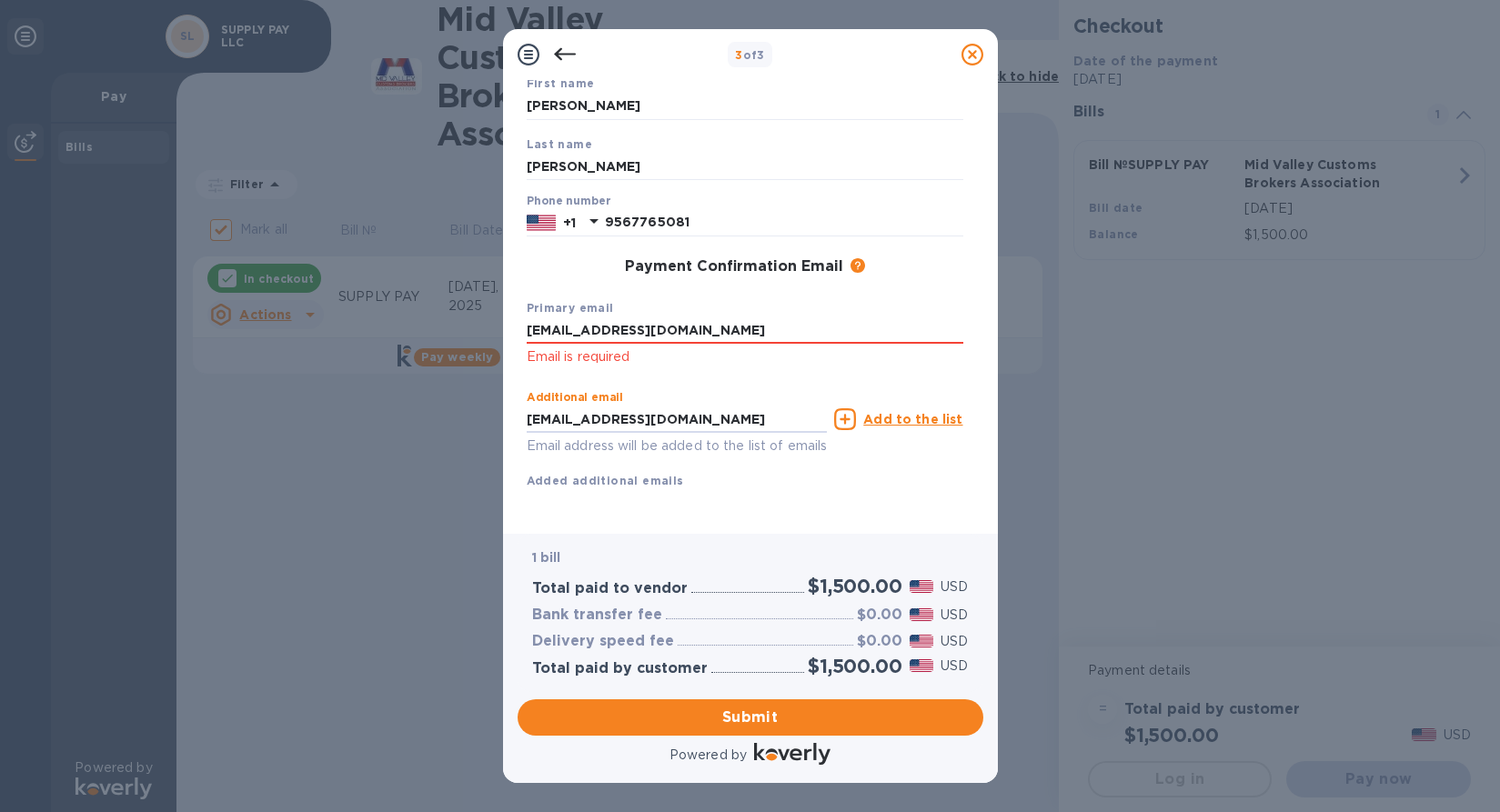
type input "[EMAIL_ADDRESS][DOMAIN_NAME]"
click at [904, 466] on div "Additional email [PERSON_NAME][EMAIL_ADDRESS][DOMAIN_NAME] Email address will b…" at bounding box center [745, 436] width 437 height 108
click at [799, 714] on span "Submit" at bounding box center [751, 718] width 437 height 22
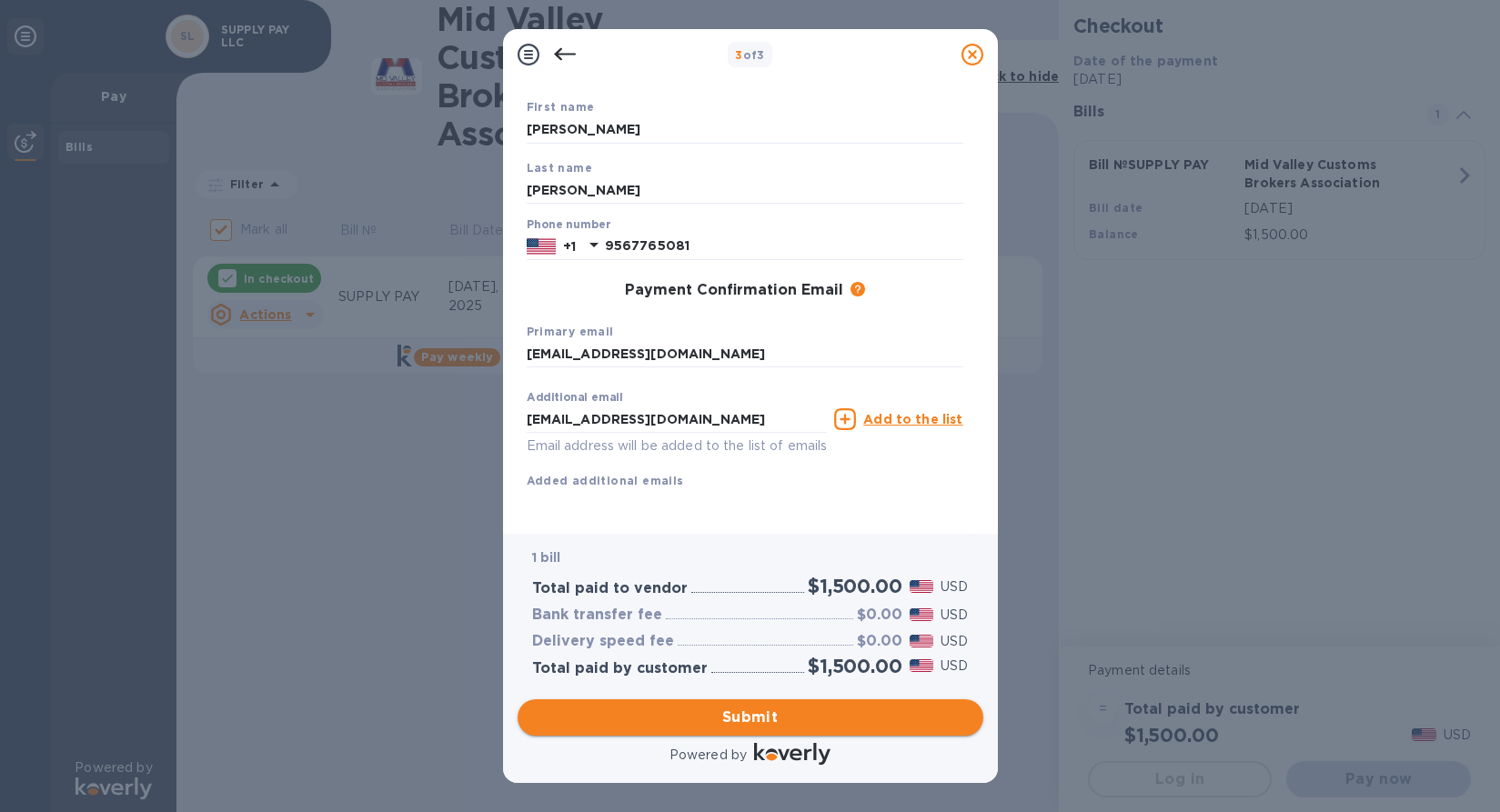
scroll to position [122, 0]
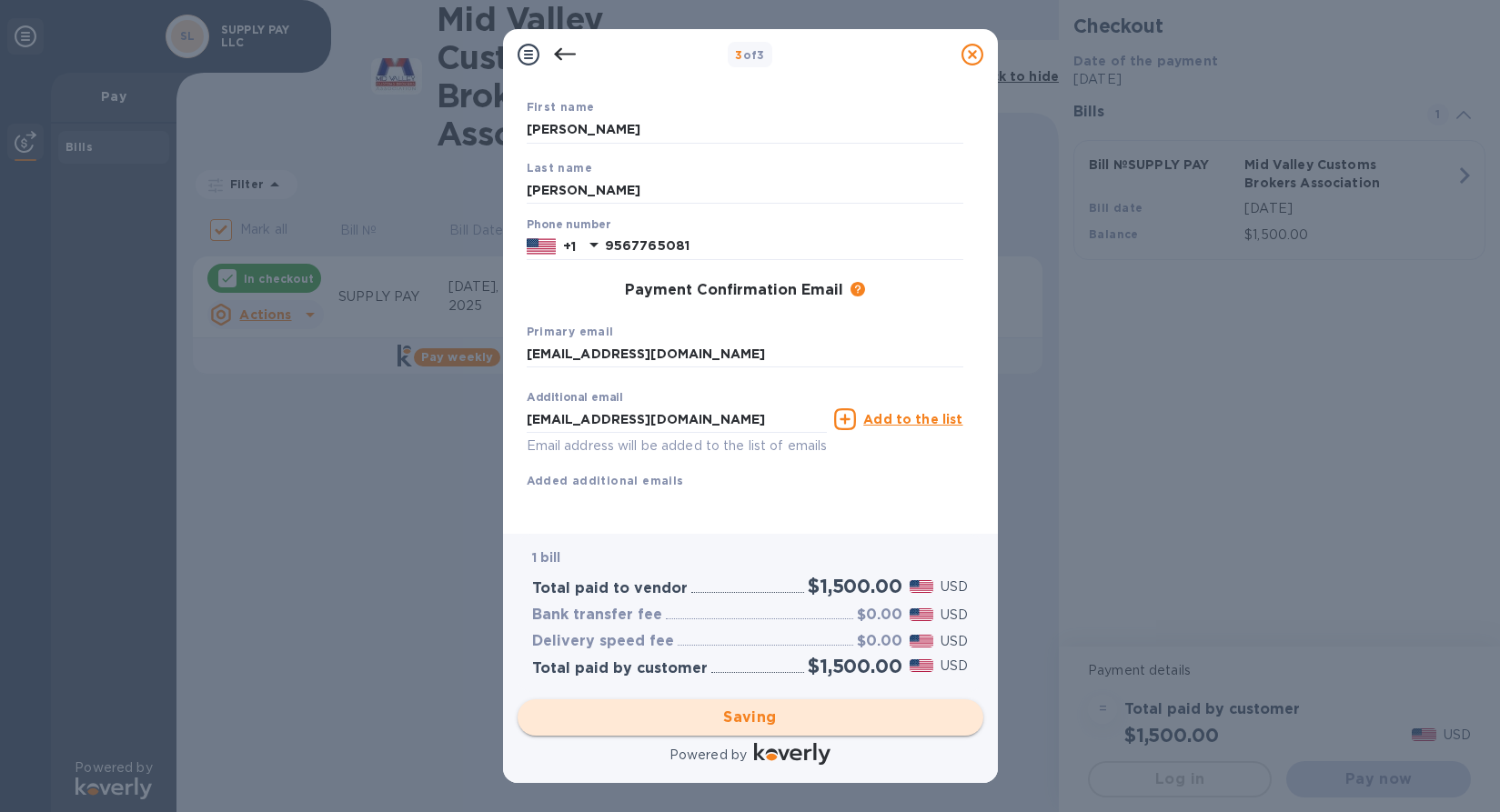
checkbox input "false"
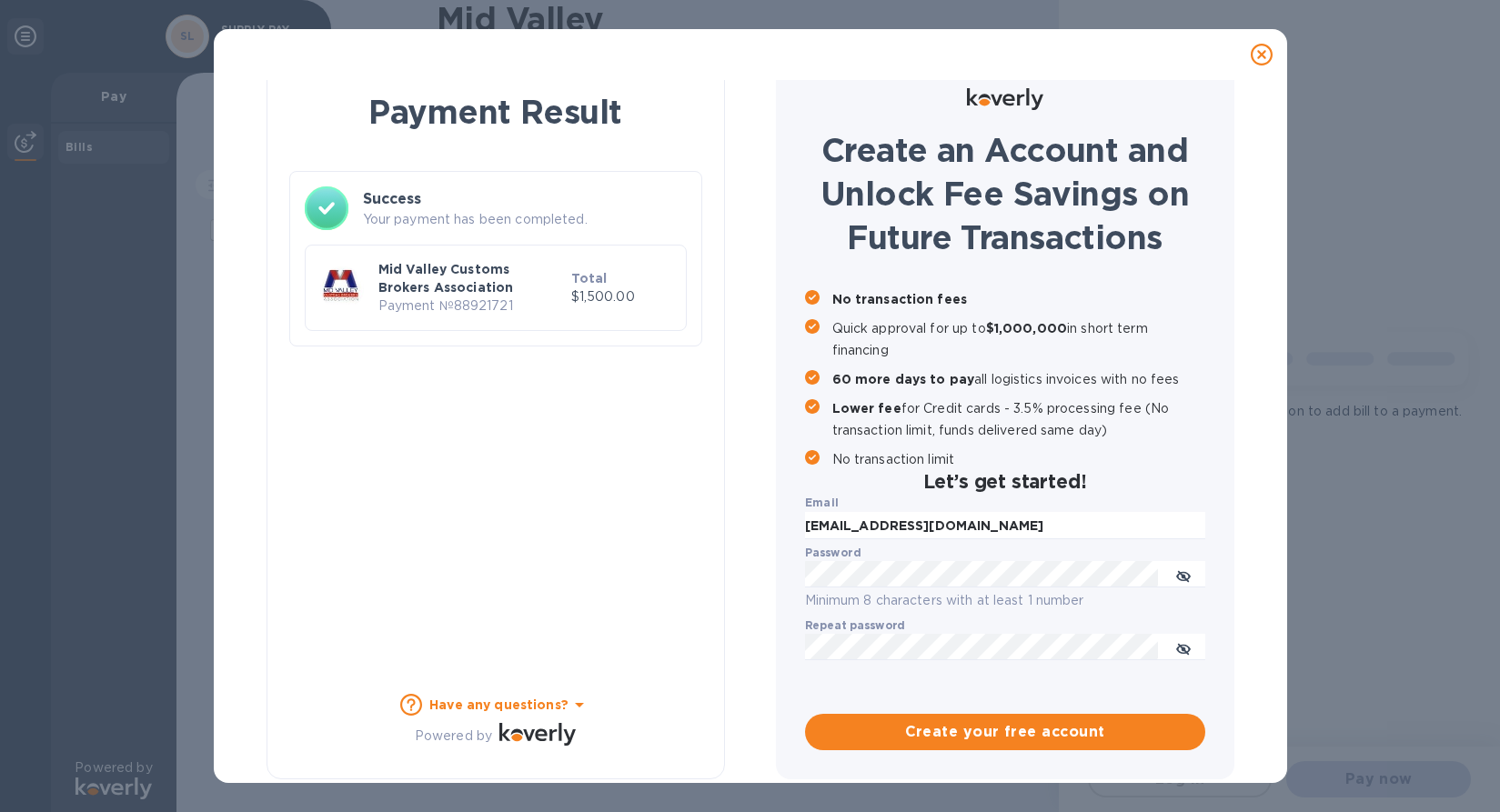
scroll to position [25, 0]
